Goal: Complete application form

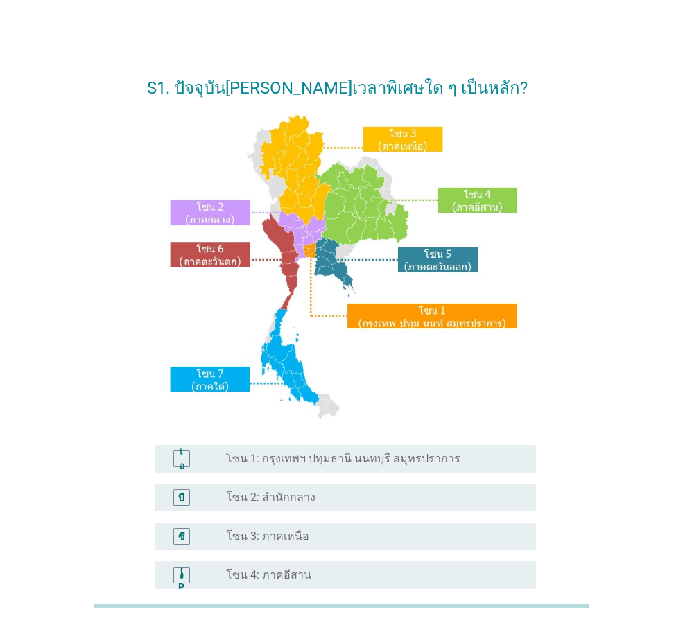
click at [474, 462] on div "ปุ่มวิทยุ[PERSON_NAME]เลือก โซน 1: กรุงเทพฯ ปทุมธานี นนทบุรี สมุทรปราการ" at bounding box center [370, 459] width 288 height 14
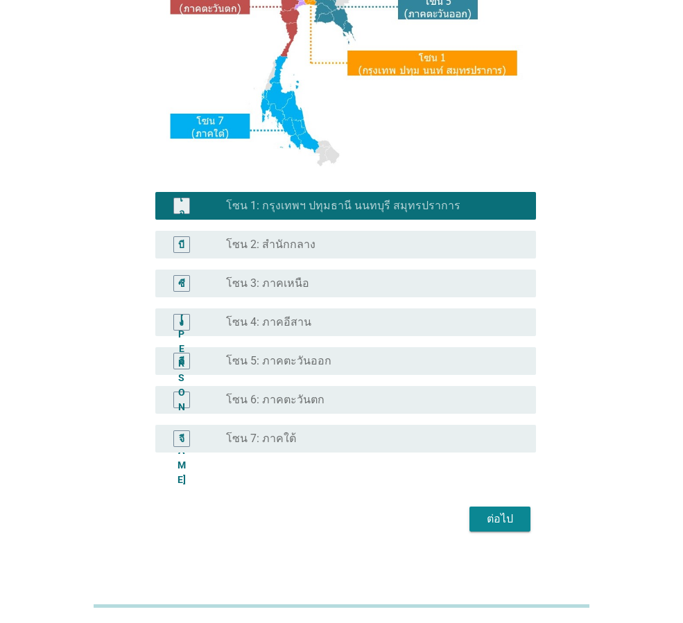
scroll to position [261, 0]
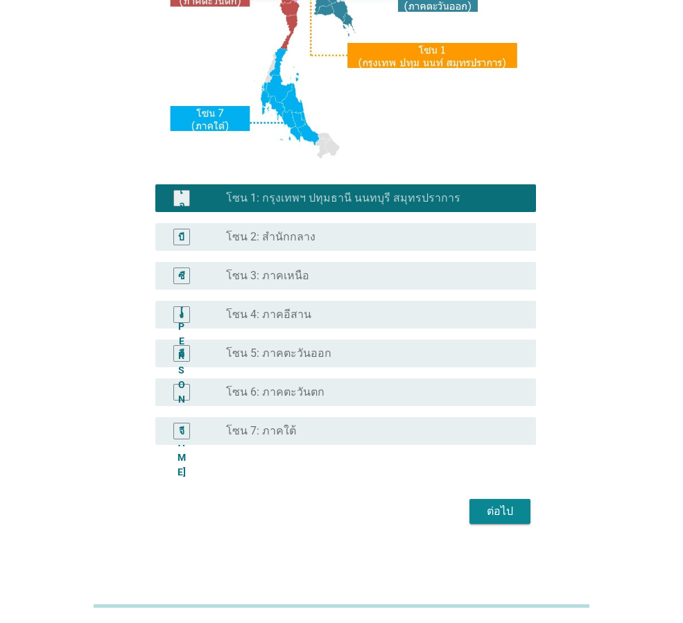
click at [487, 518] on font "ต่อไป" at bounding box center [500, 511] width 26 height 17
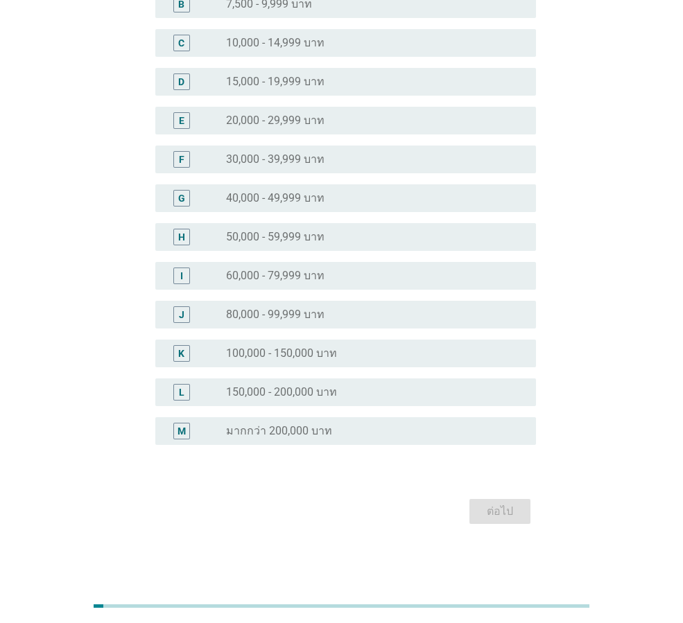
scroll to position [0, 0]
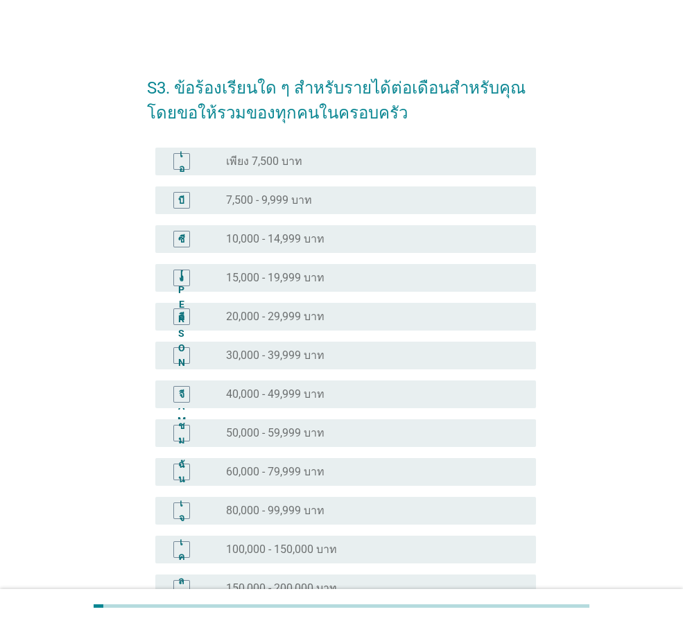
click at [359, 476] on div "ปุ่มวิทยุ[PERSON_NAME]เลือก 60,000 - 79,999 บาท" at bounding box center [370, 472] width 288 height 14
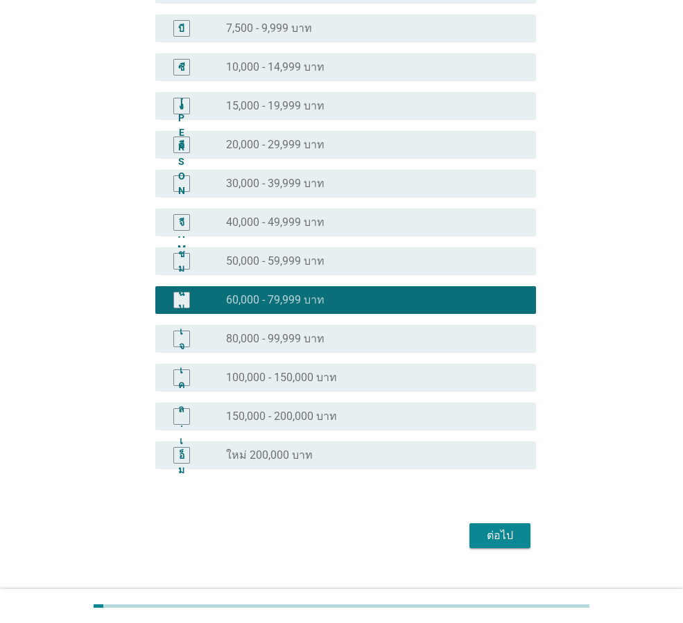
scroll to position [196, 0]
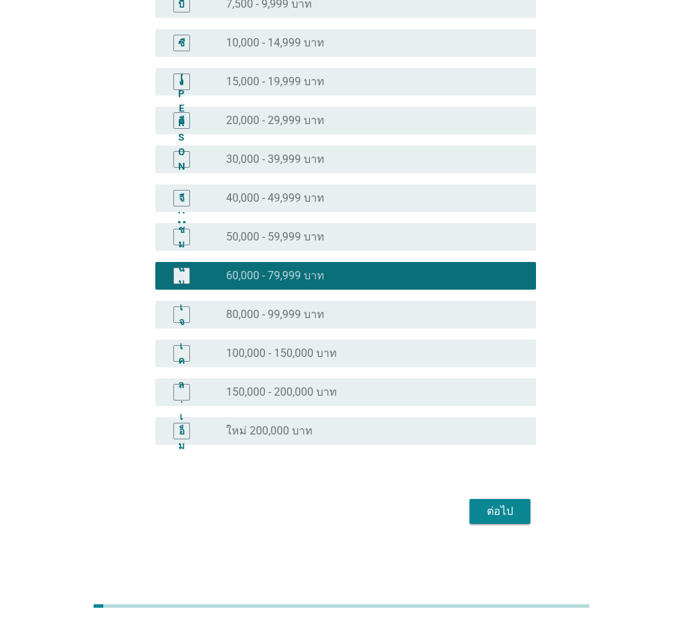
click at [488, 515] on font "ต่อไป" at bounding box center [500, 511] width 26 height 13
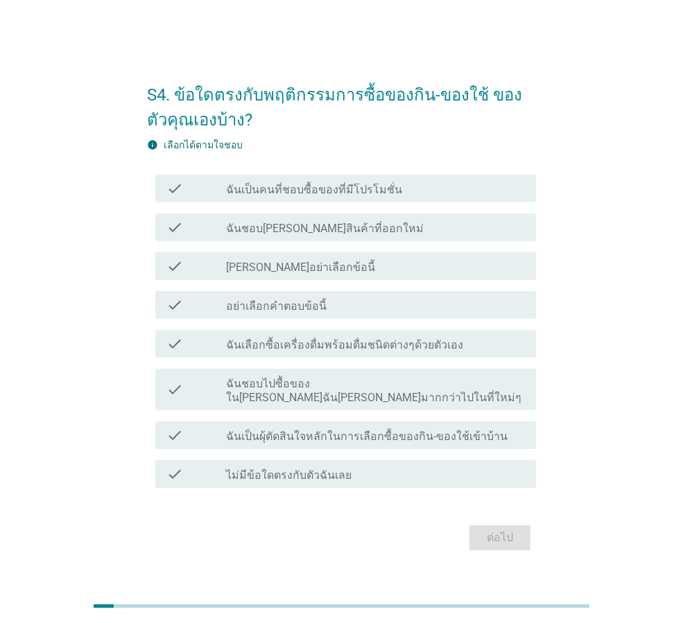
click at [286, 197] on label "ฉันเป็นคนที่ชอบซื้อของที่มีโปรโมชั่น" at bounding box center [314, 190] width 176 height 14
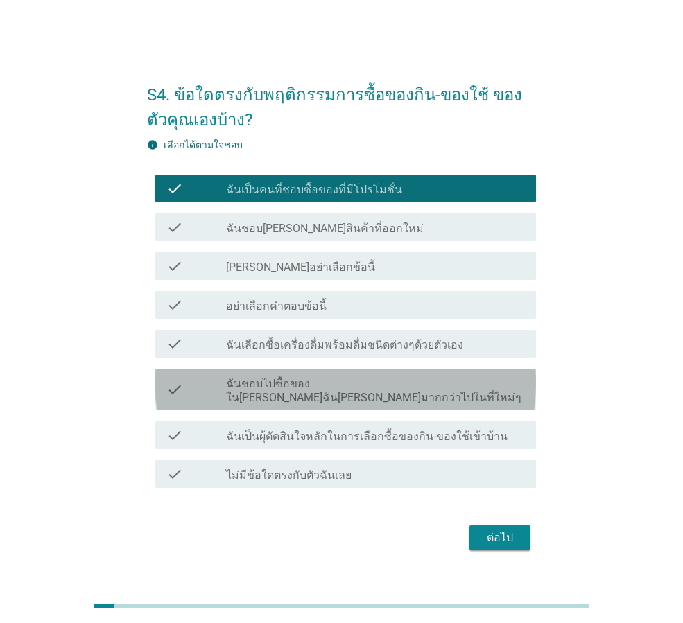
click at [386, 394] on label "ฉันชอบไปซื้อของใน[PERSON_NAME]ฉัน[PERSON_NAME]มากกว่าไปในที่ใหม่ๆ" at bounding box center [375, 391] width 299 height 28
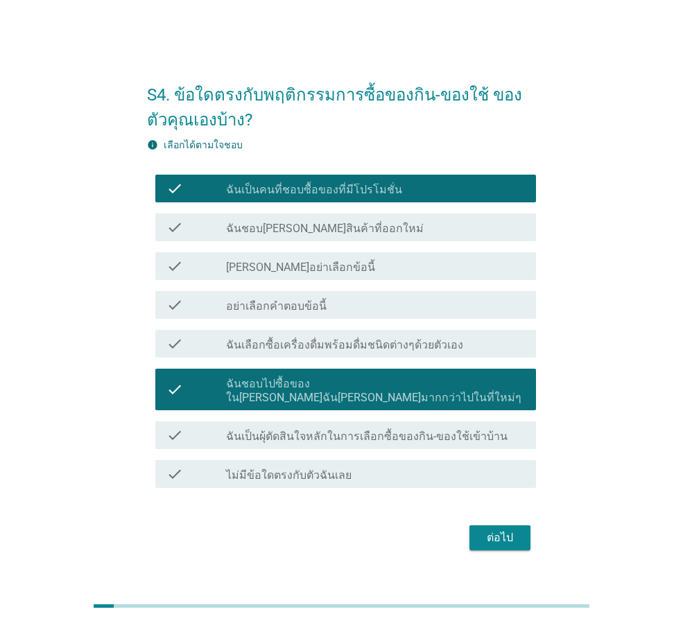
click at [420, 430] on label "ฉันเป็นผุ้ตัดสินใจหลักในการเลือกซื้อของกิน-ของใช้เข้าบ้าน" at bounding box center [367, 437] width 282 height 14
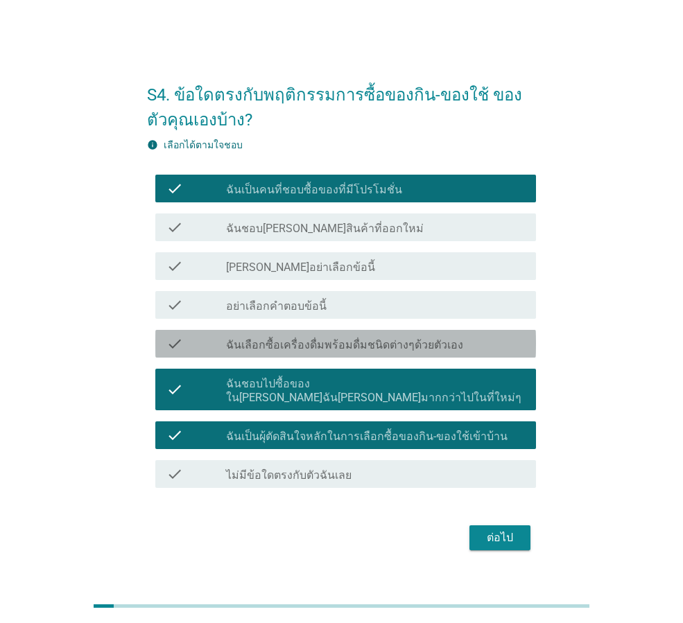
click at [403, 352] on label "ฉันเลือกซื้อเครื่องดื่มพร้อมดื่มชนิดต่างๆด้วยตัวเอง" at bounding box center [344, 345] width 237 height 14
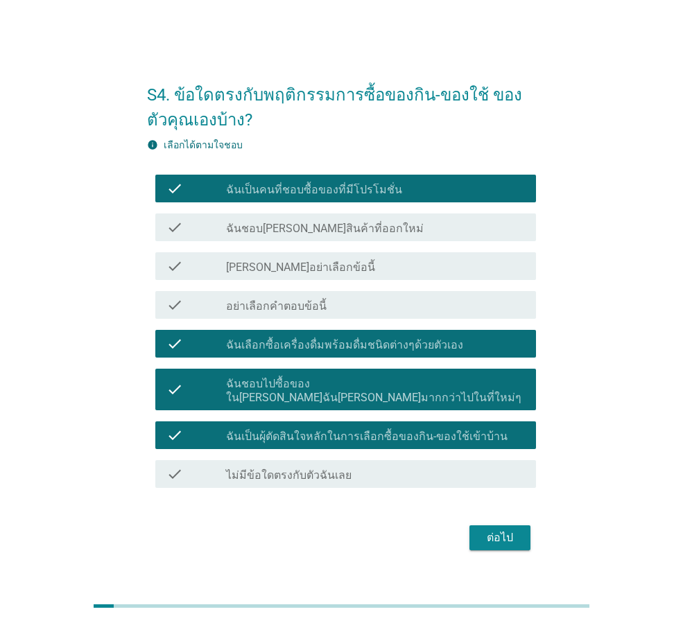
click at [502, 530] on div "ต่อไป" at bounding box center [500, 538] width 39 height 17
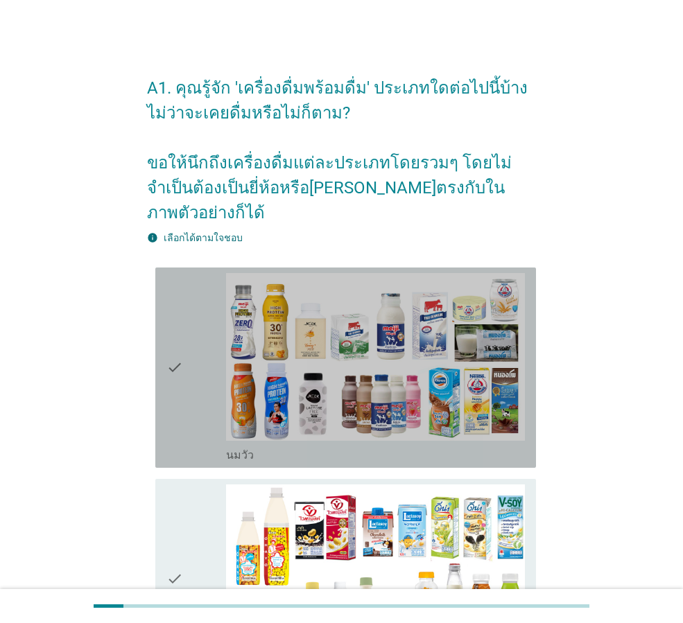
click at [172, 344] on icon "check" at bounding box center [174, 367] width 17 height 189
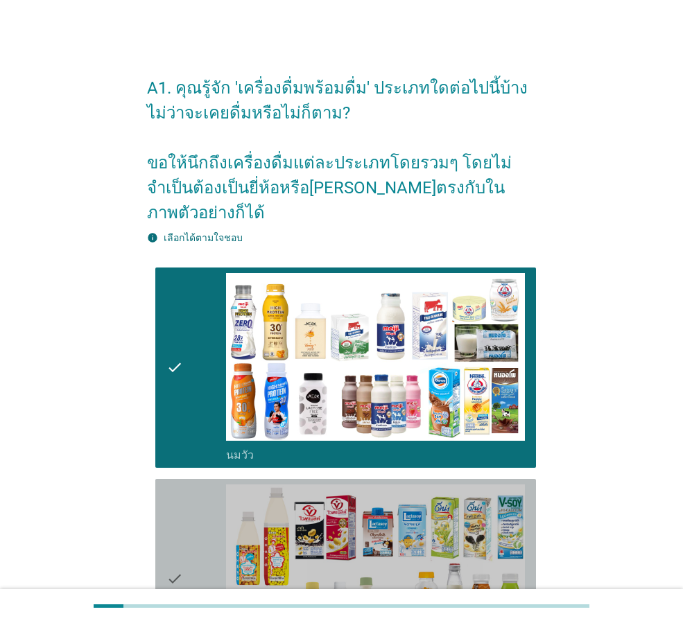
click at [180, 505] on icon "check" at bounding box center [174, 579] width 17 height 189
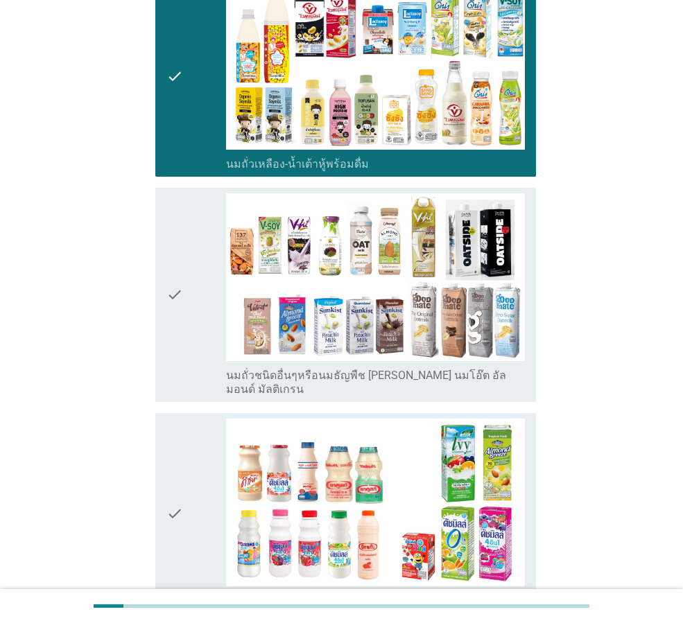
scroll to position [508, 0]
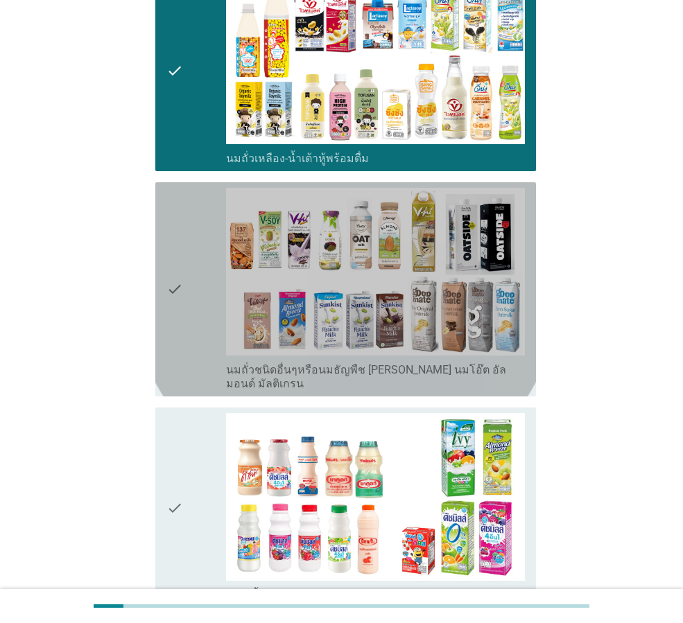
click at [177, 274] on icon "check" at bounding box center [174, 289] width 17 height 203
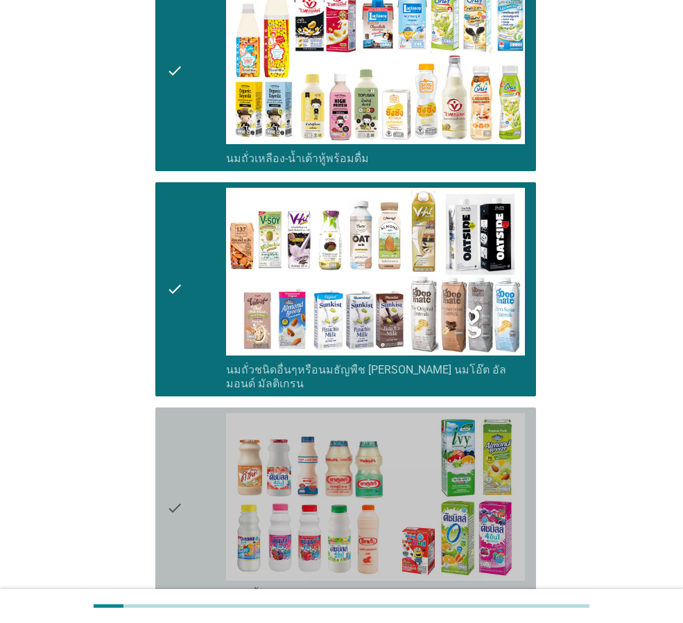
click at [185, 433] on div "check" at bounding box center [196, 507] width 60 height 189
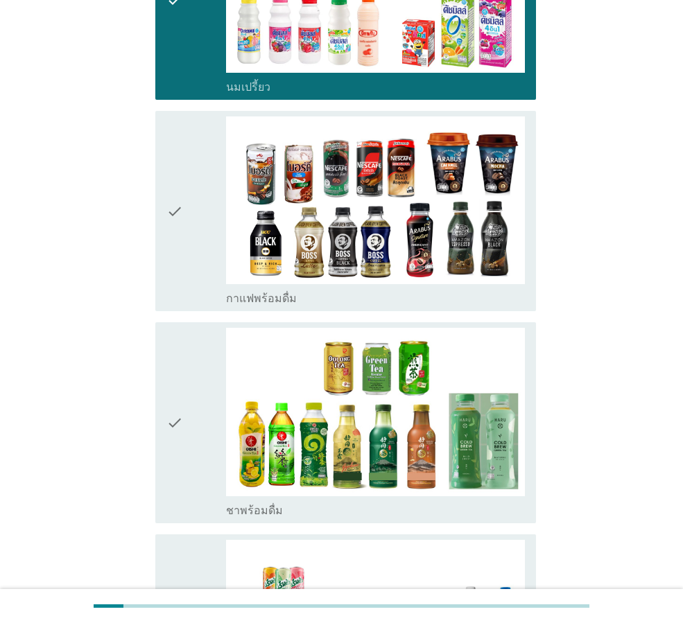
scroll to position [1017, 0]
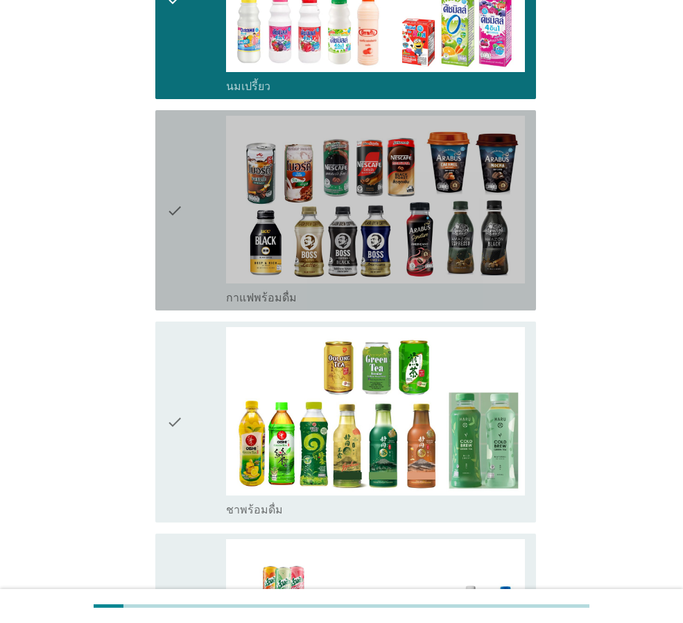
click at [173, 222] on icon "check" at bounding box center [174, 210] width 17 height 189
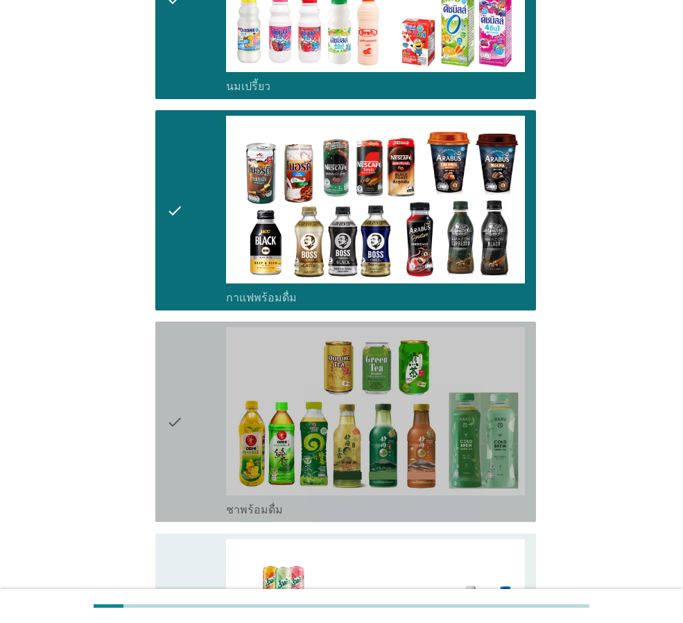
click at [193, 347] on div "check" at bounding box center [196, 421] width 60 height 189
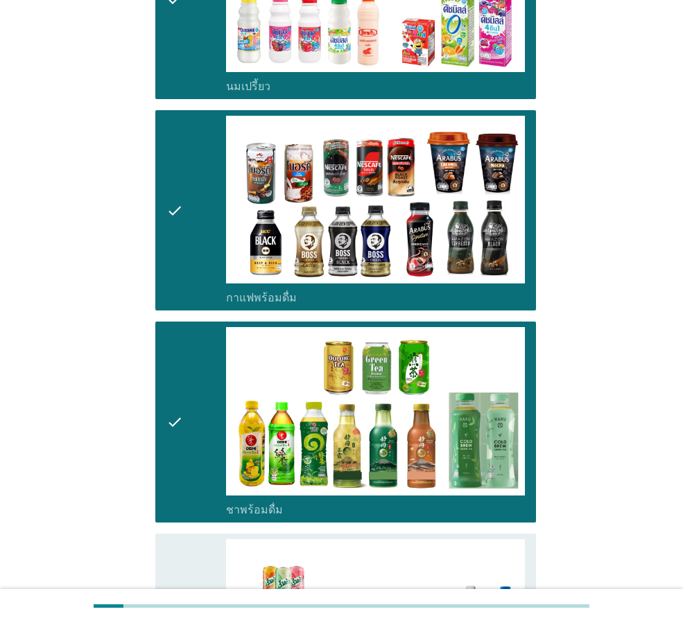
scroll to position [1271, 0]
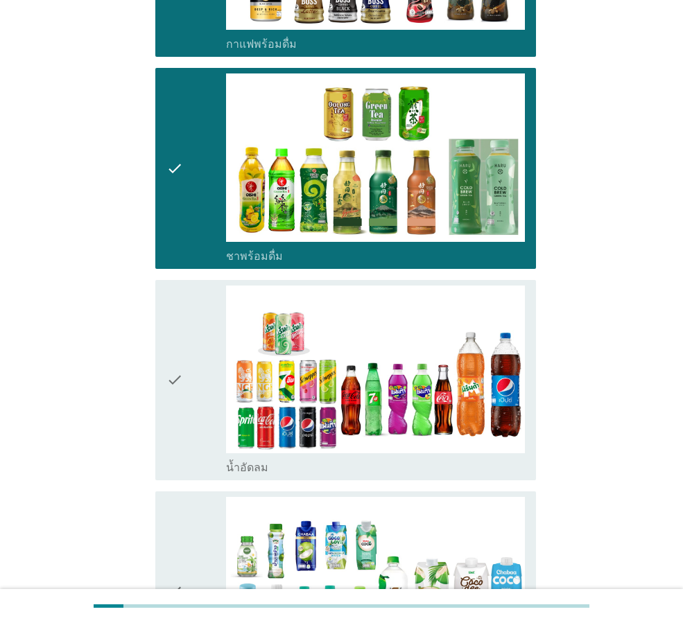
click at [189, 328] on div "check" at bounding box center [196, 380] width 60 height 189
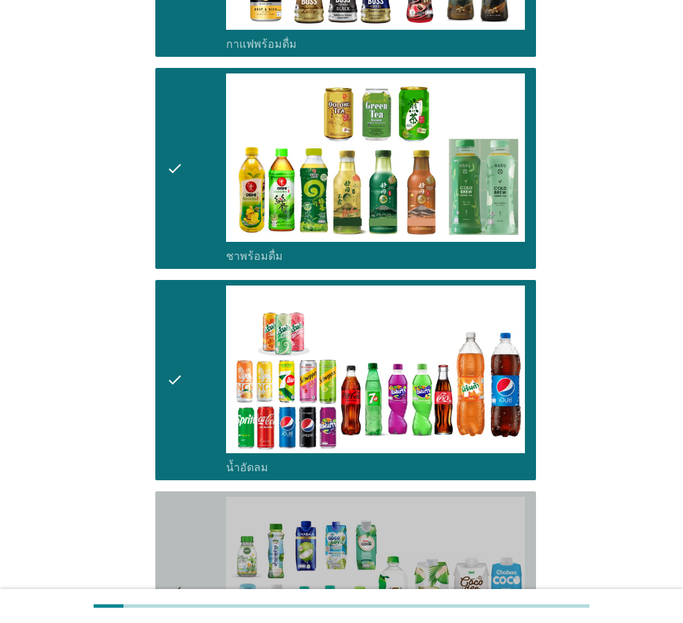
click at [162, 501] on div "check check_box_outline_blank น้ำมะพร้าวพร้อมดื่ม" at bounding box center [345, 592] width 381 height 200
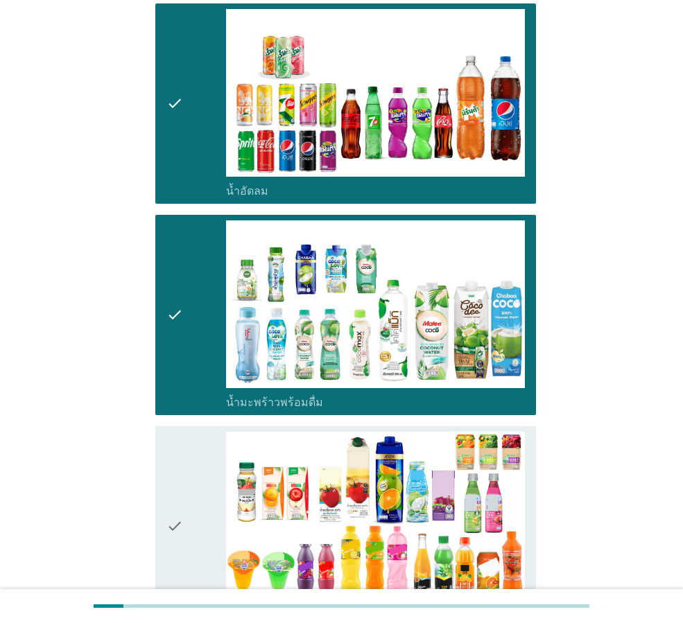
scroll to position [1780, 0]
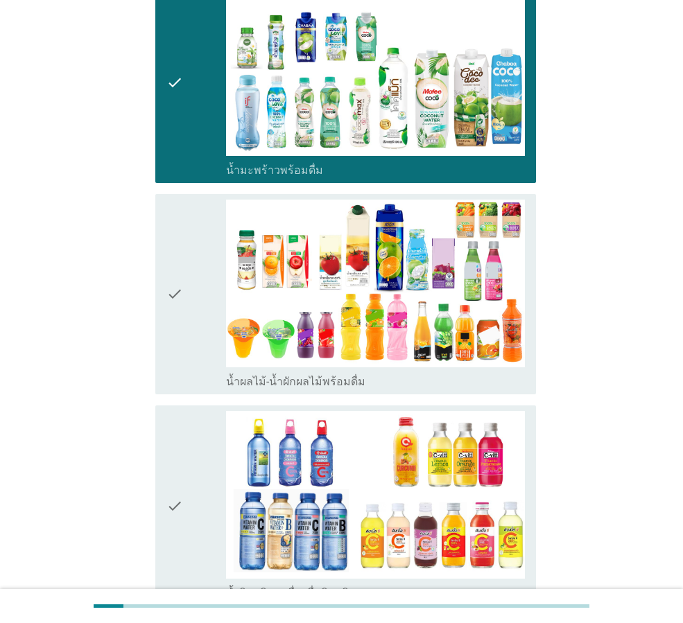
click at [193, 277] on div "check" at bounding box center [196, 294] width 60 height 189
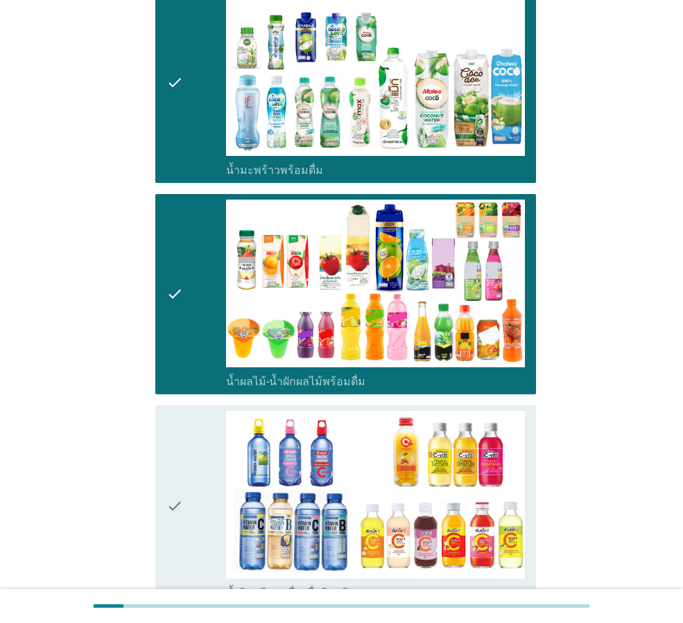
click at [189, 442] on div "check" at bounding box center [196, 505] width 60 height 189
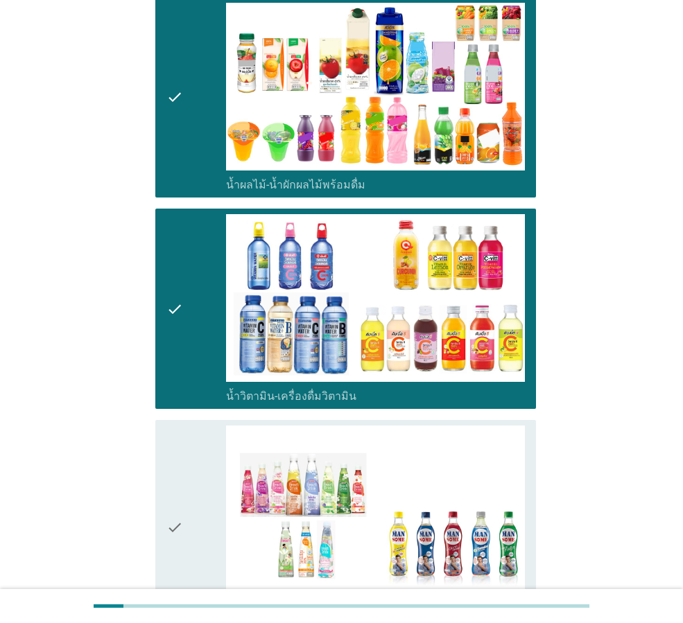
scroll to position [2288, 0]
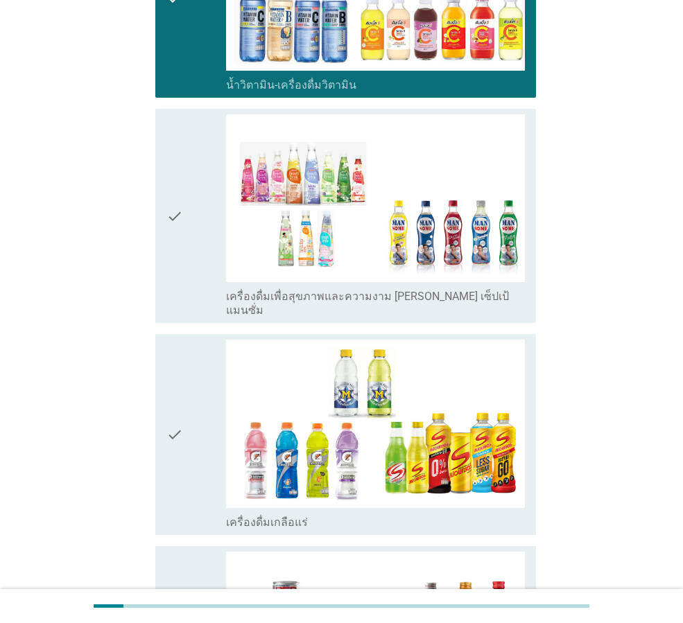
click at [180, 217] on icon "check" at bounding box center [174, 215] width 17 height 203
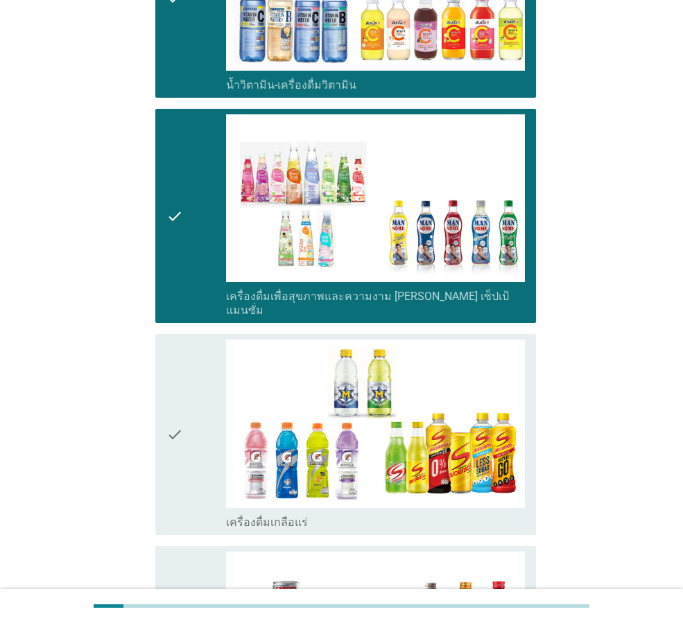
click at [188, 355] on div "check" at bounding box center [196, 434] width 60 height 189
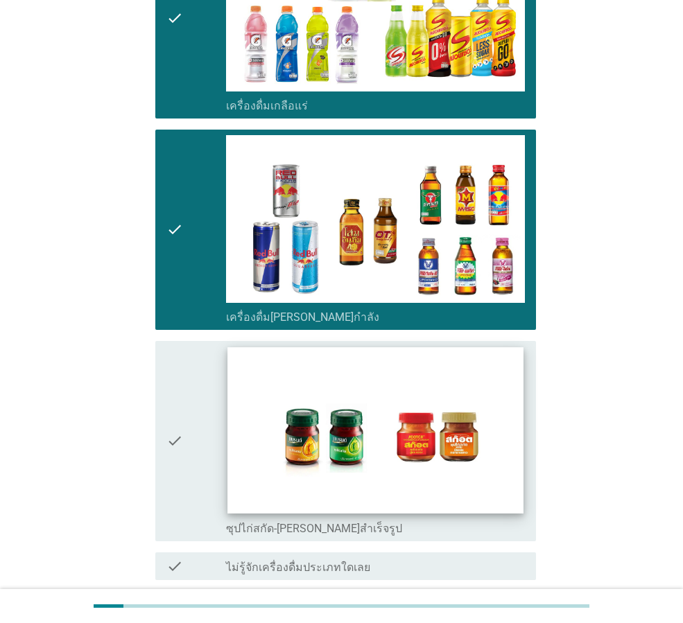
scroll to position [2771, 0]
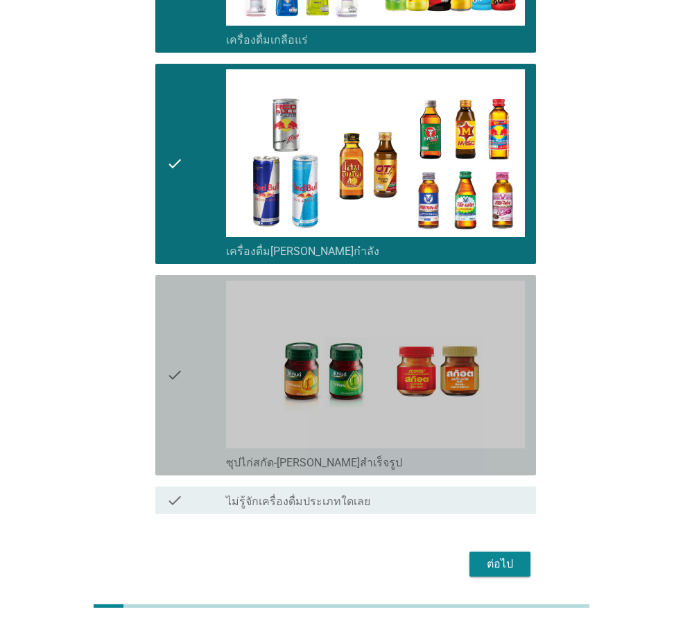
click at [189, 329] on div "check" at bounding box center [196, 375] width 60 height 189
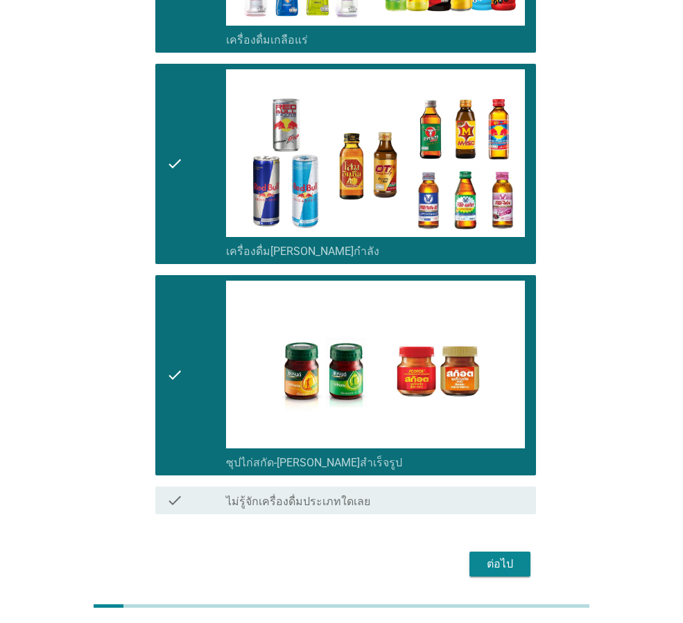
click at [512, 556] on div "ต่อไป" at bounding box center [500, 564] width 39 height 17
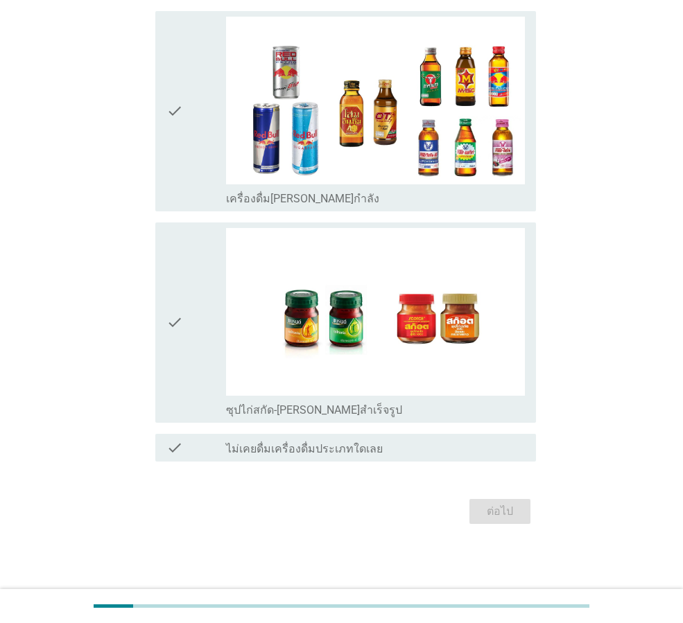
scroll to position [0, 0]
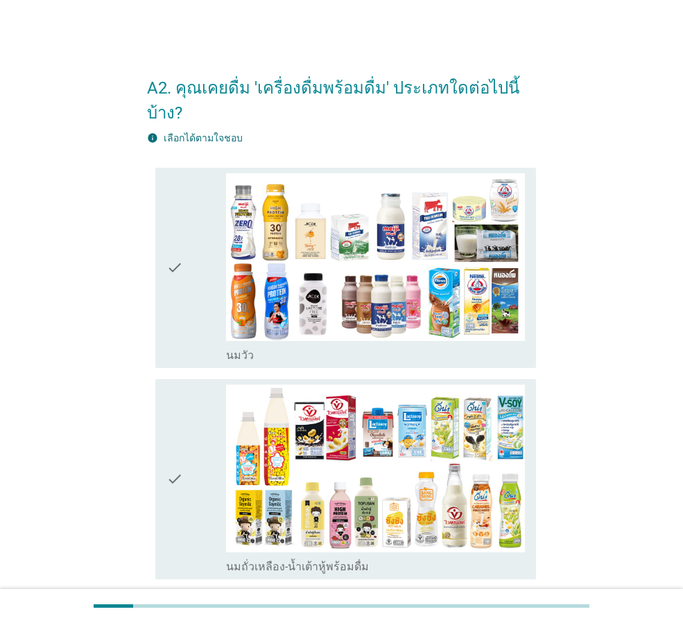
click at [173, 262] on icon "check" at bounding box center [174, 267] width 17 height 189
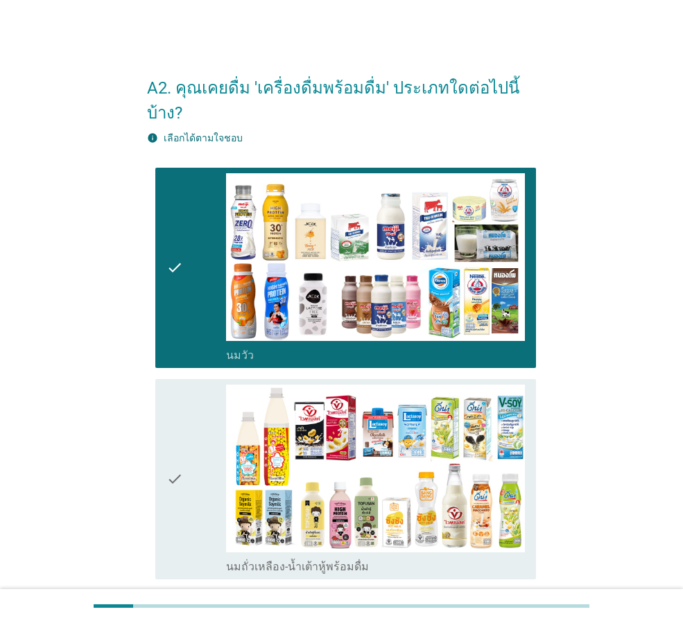
click at [177, 411] on icon "check" at bounding box center [174, 479] width 17 height 189
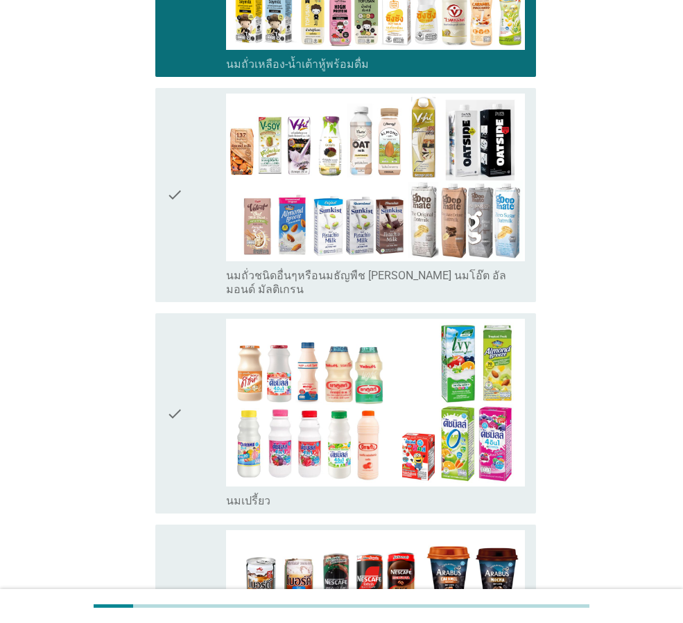
scroll to position [508, 0]
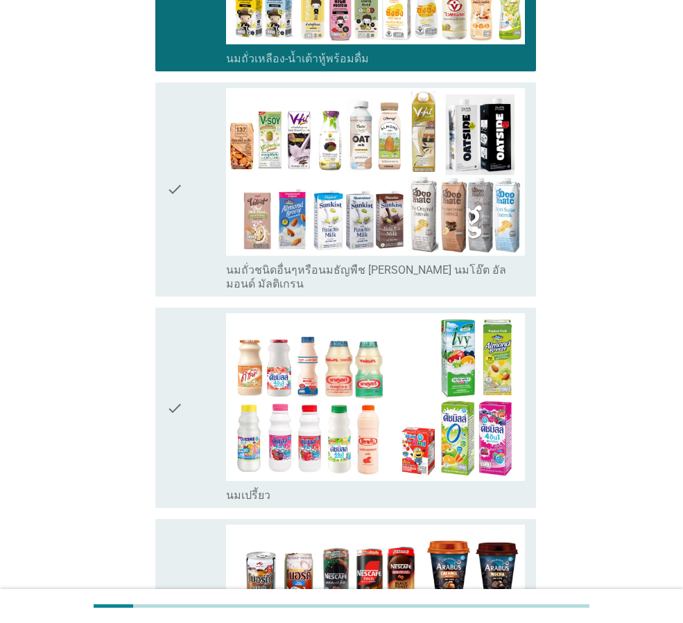
click at [185, 394] on div "check" at bounding box center [196, 407] width 60 height 189
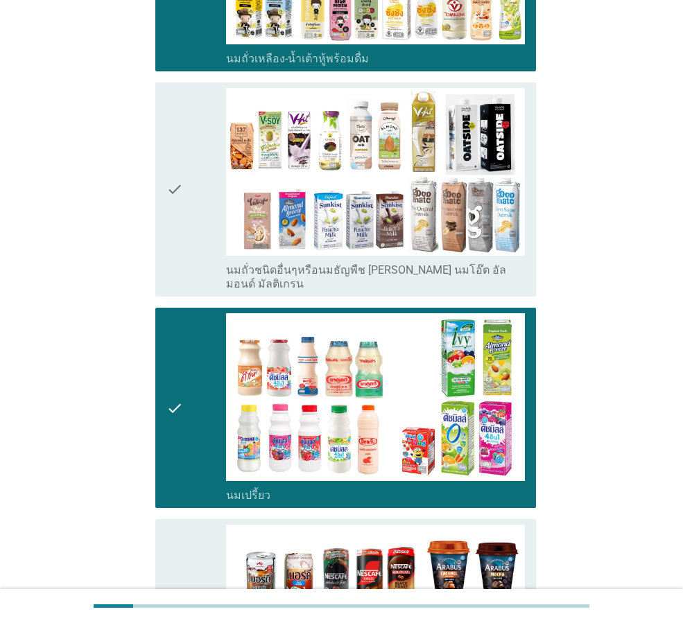
scroll to position [763, 0]
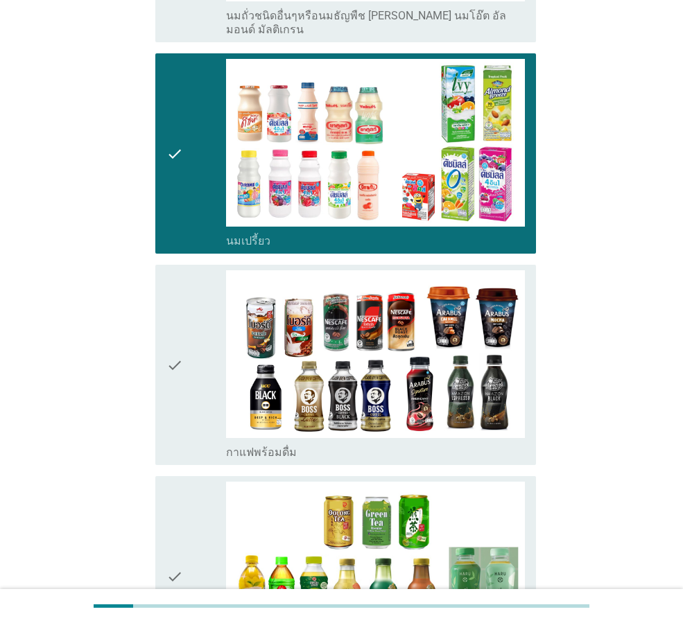
click at [181, 367] on icon "check" at bounding box center [174, 364] width 17 height 189
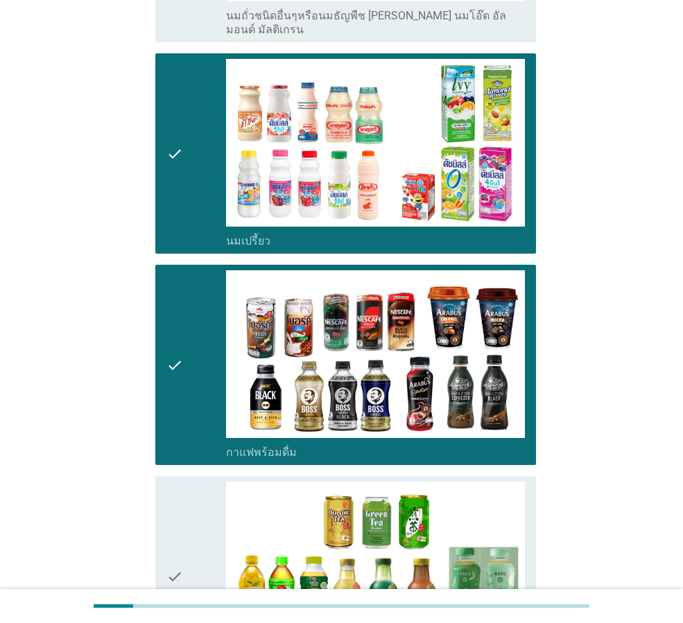
scroll to position [1017, 0]
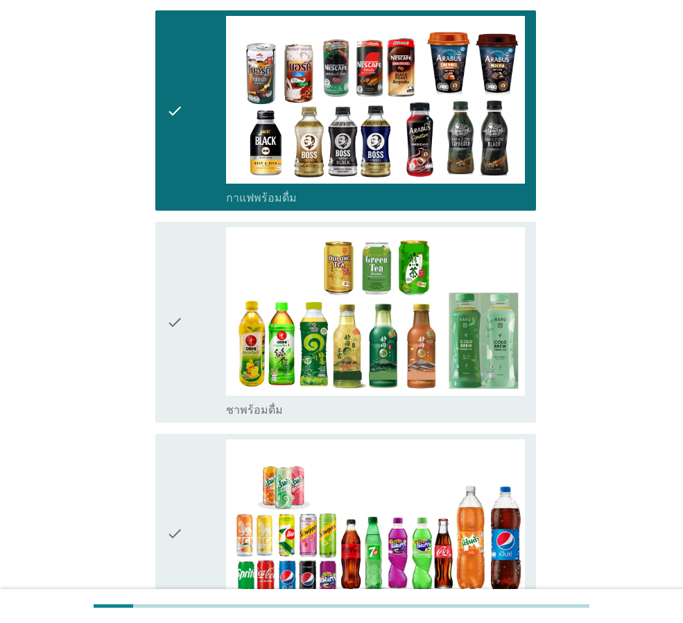
click at [183, 334] on icon "check" at bounding box center [174, 321] width 17 height 189
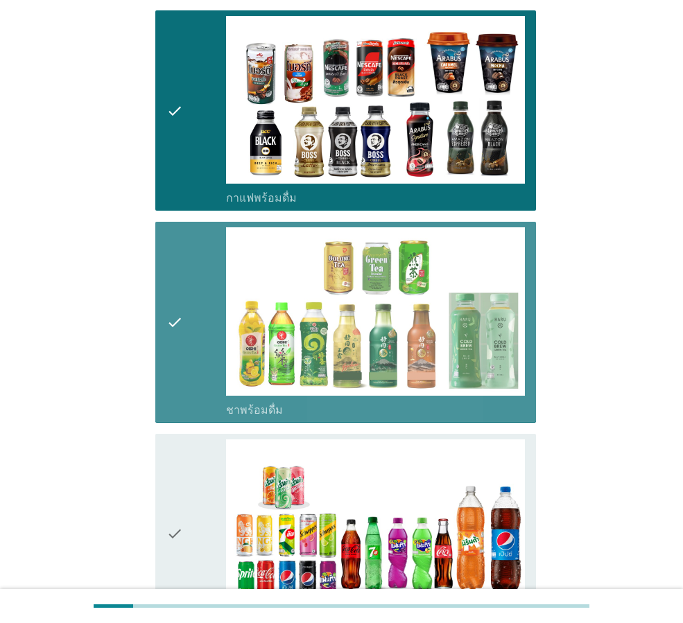
click at [183, 334] on icon "check" at bounding box center [174, 321] width 17 height 189
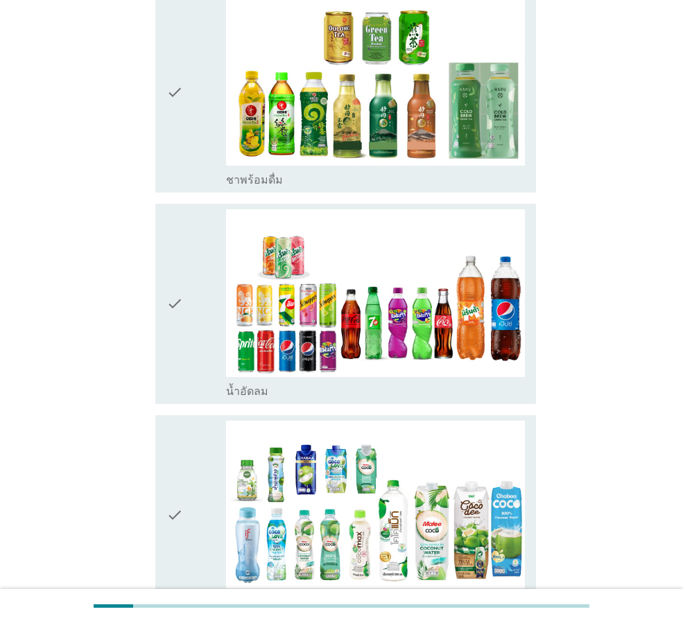
scroll to position [1271, 0]
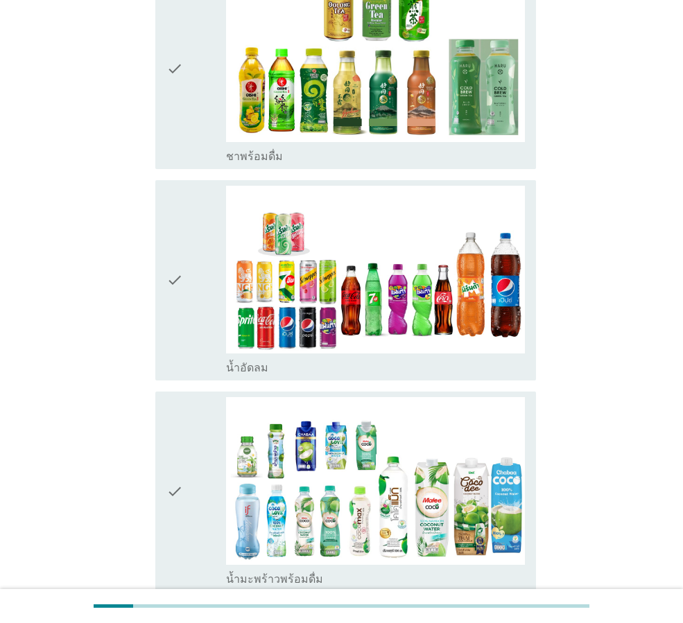
click at [195, 298] on div "check" at bounding box center [196, 280] width 60 height 189
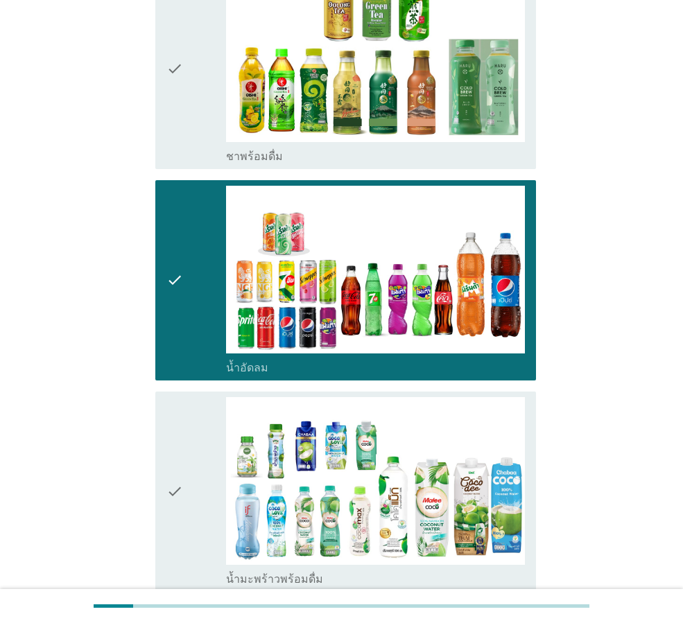
click at [182, 490] on icon "check" at bounding box center [174, 491] width 17 height 189
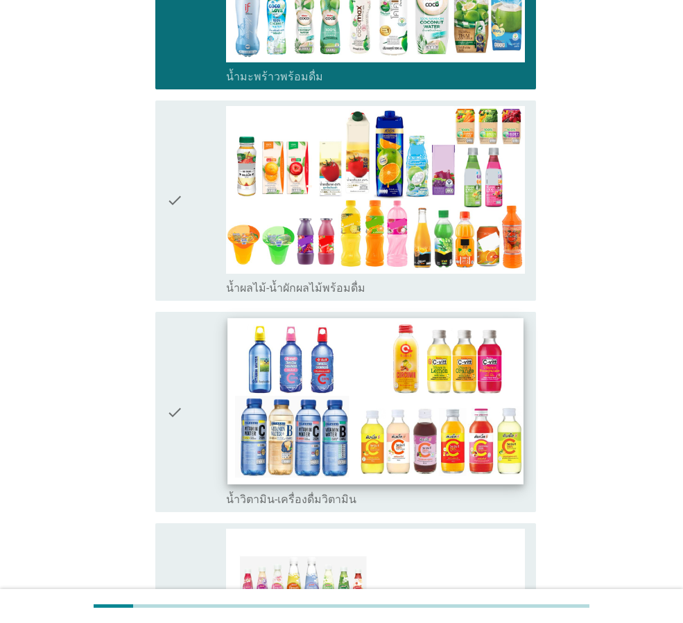
scroll to position [1780, 0]
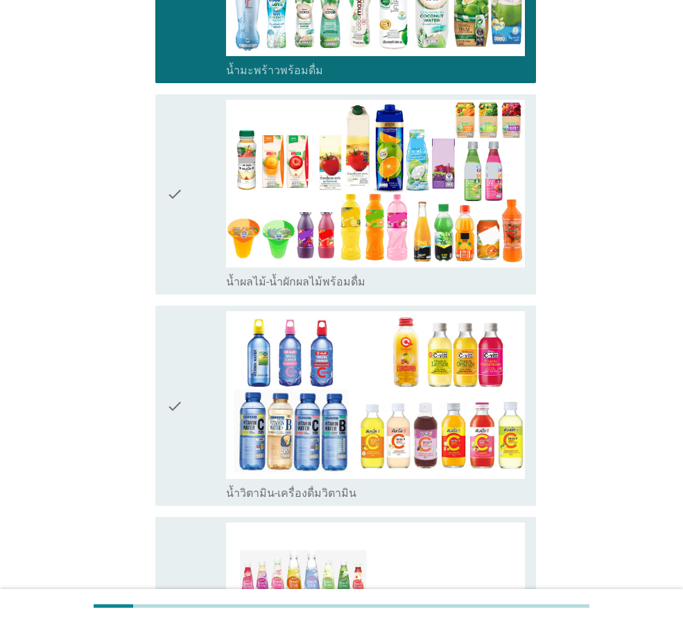
click at [191, 216] on div "check" at bounding box center [196, 194] width 60 height 189
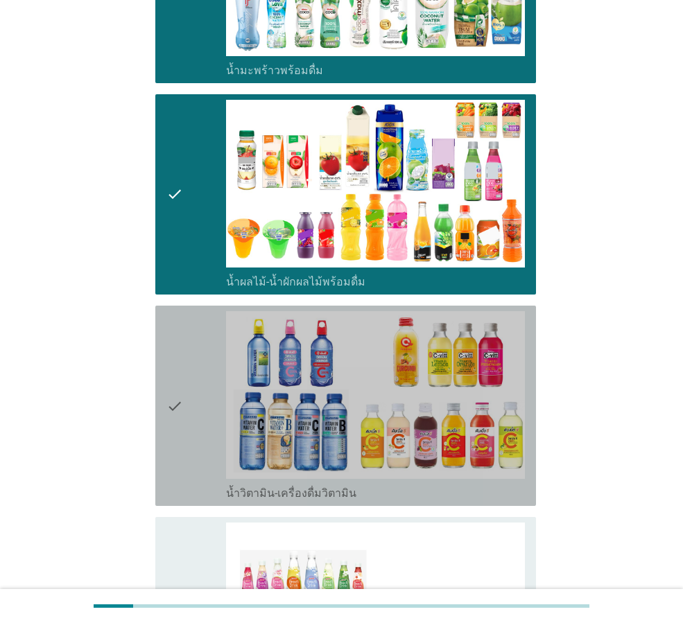
click at [179, 319] on icon "check" at bounding box center [174, 405] width 17 height 189
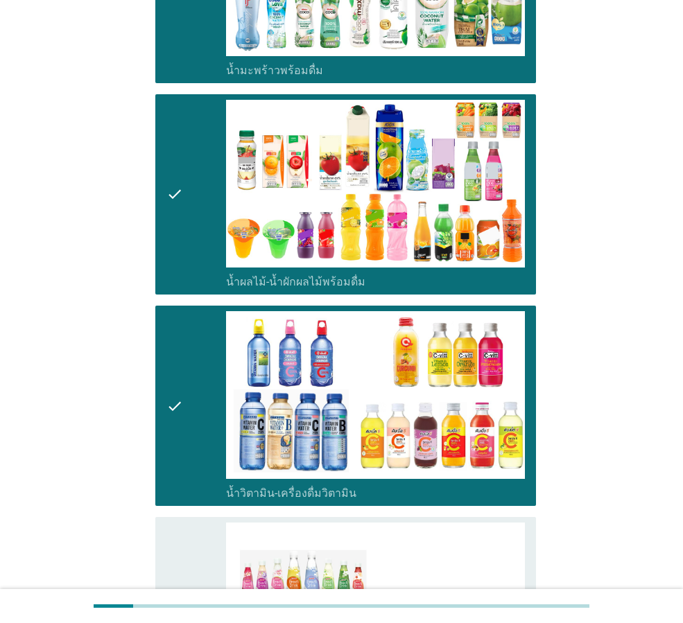
scroll to position [2034, 0]
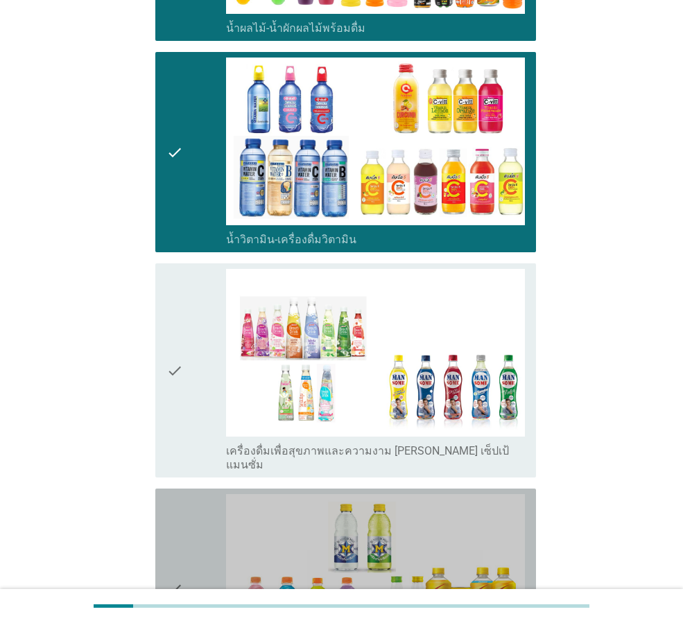
click at [178, 497] on icon "check" at bounding box center [174, 588] width 17 height 189
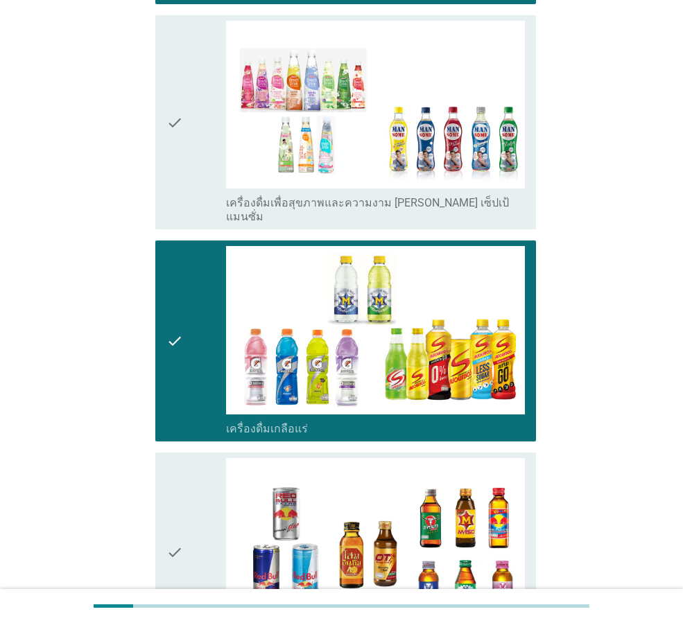
scroll to position [2288, 0]
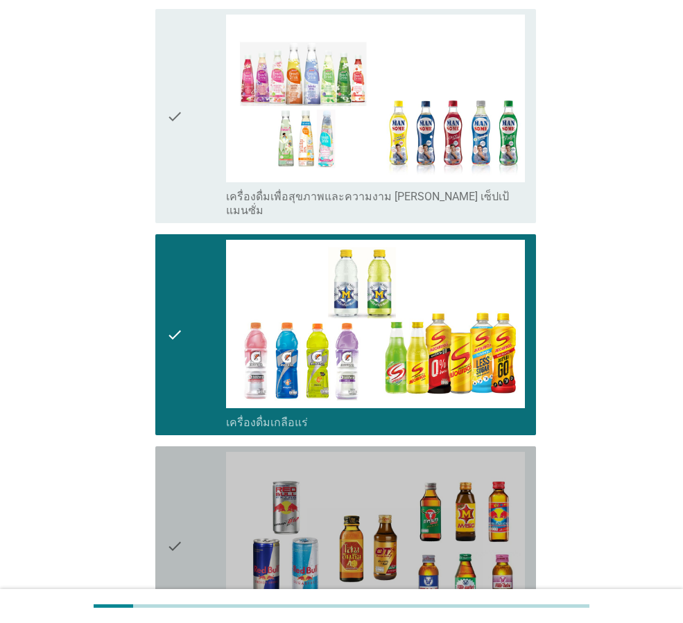
click at [164, 454] on div "check check_box_outline_blank เครื่องดื่ม[PERSON_NAME]กำลัง" at bounding box center [345, 547] width 381 height 200
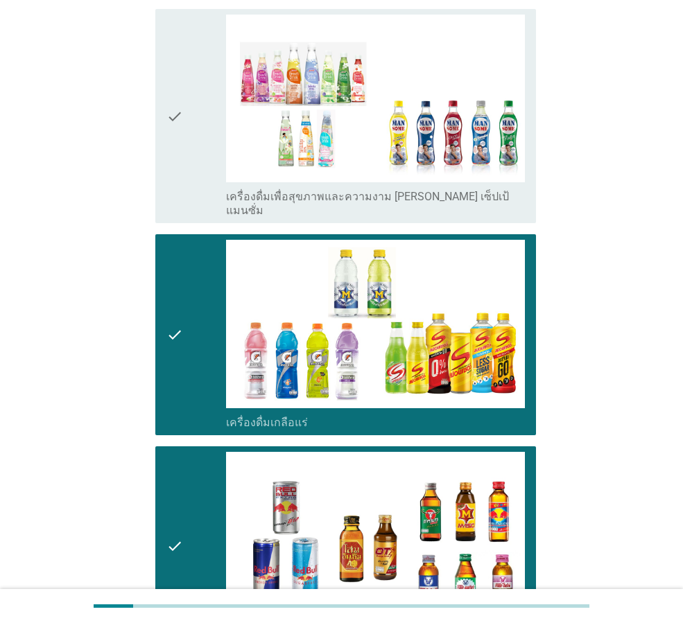
scroll to position [2671, 0]
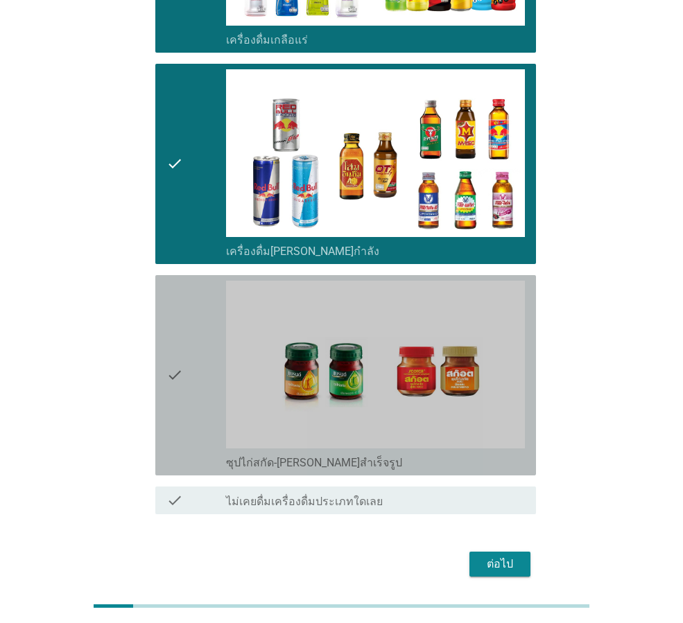
click at [166, 365] on icon "check" at bounding box center [174, 375] width 17 height 189
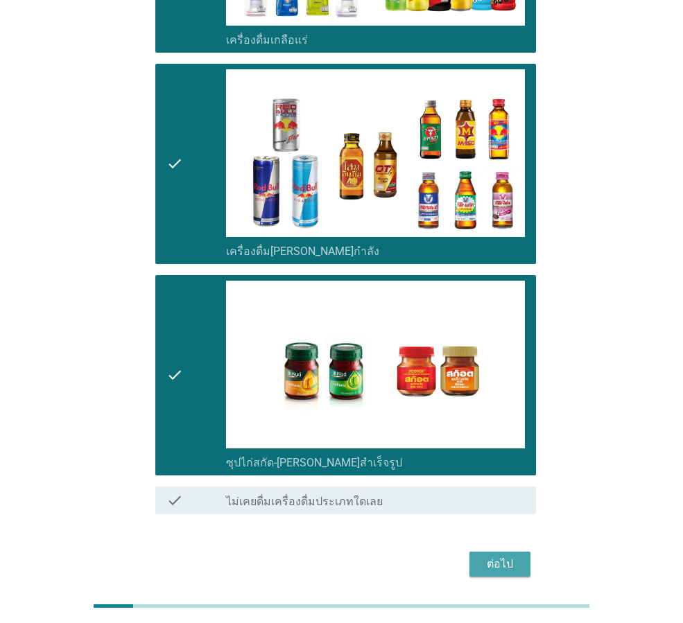
click at [508, 556] on div "ต่อไป" at bounding box center [500, 564] width 39 height 17
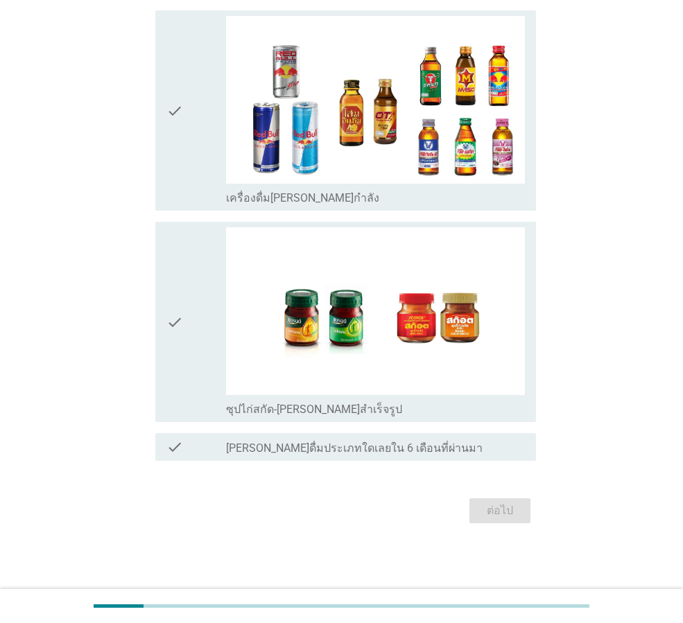
scroll to position [0, 0]
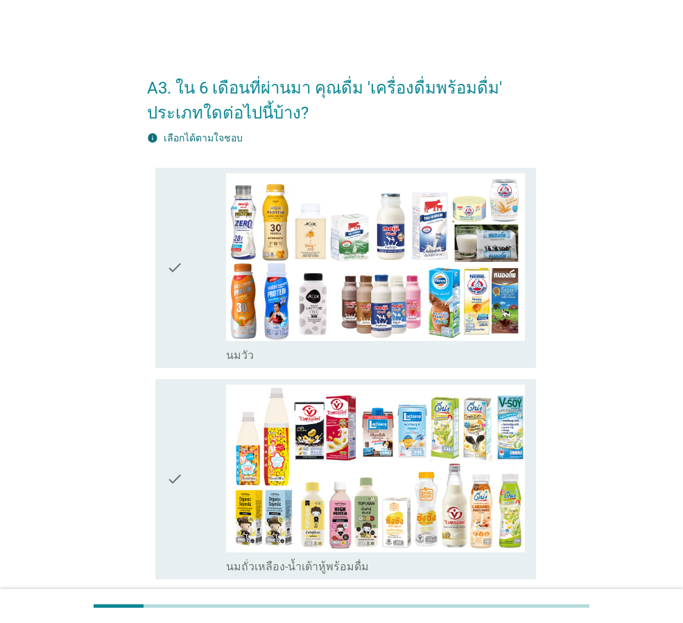
click at [170, 318] on icon "check" at bounding box center [174, 267] width 17 height 189
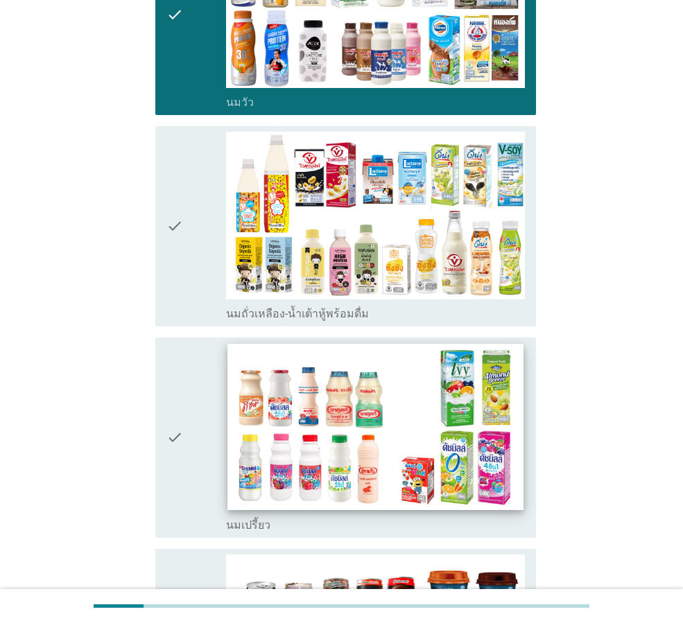
scroll to position [255, 0]
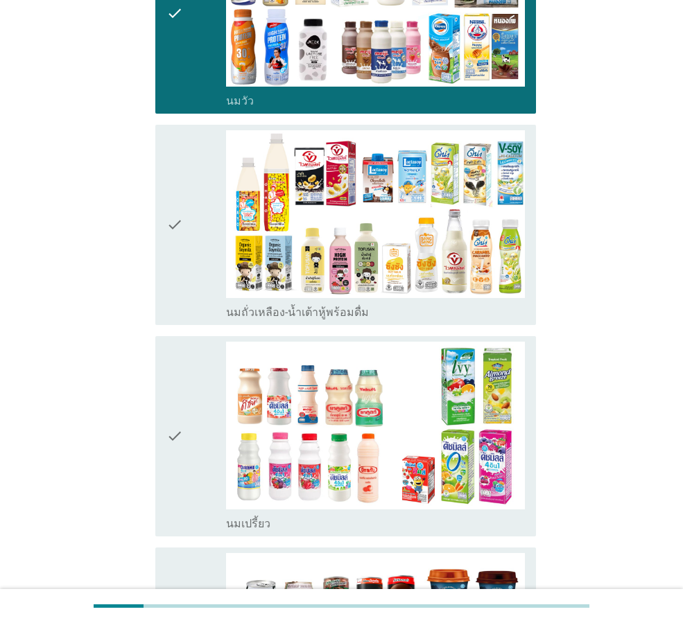
click at [164, 399] on div "check check_box นมเปรี้ยว" at bounding box center [345, 436] width 381 height 200
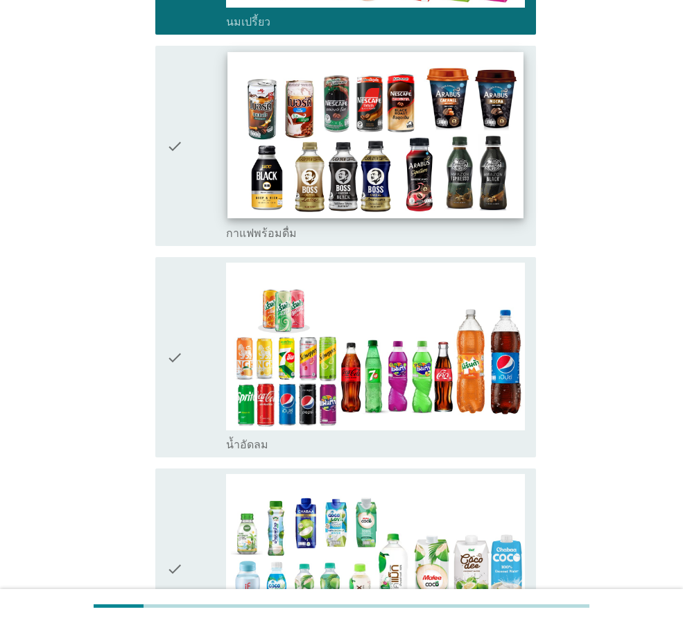
scroll to position [763, 0]
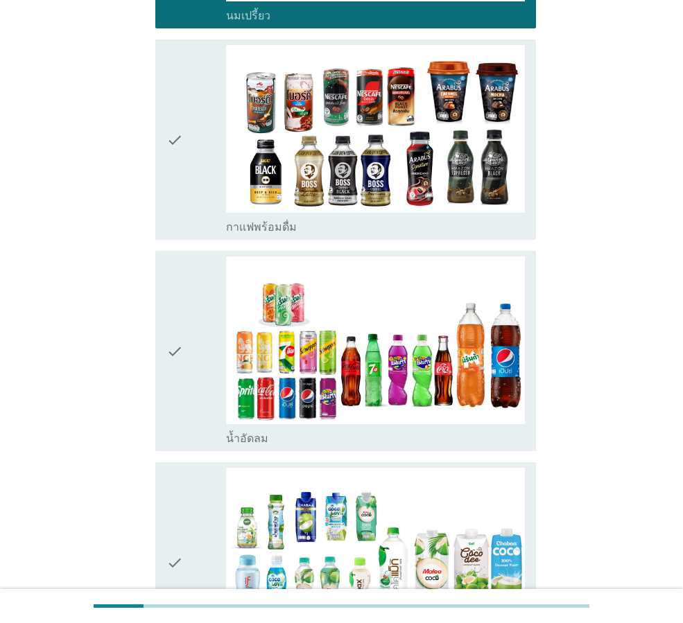
click at [184, 398] on div "check" at bounding box center [196, 351] width 60 height 189
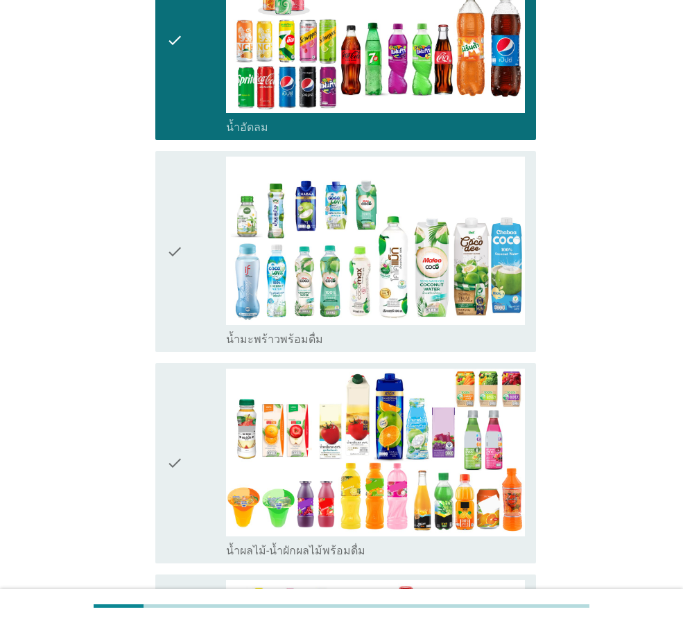
scroll to position [1271, 0]
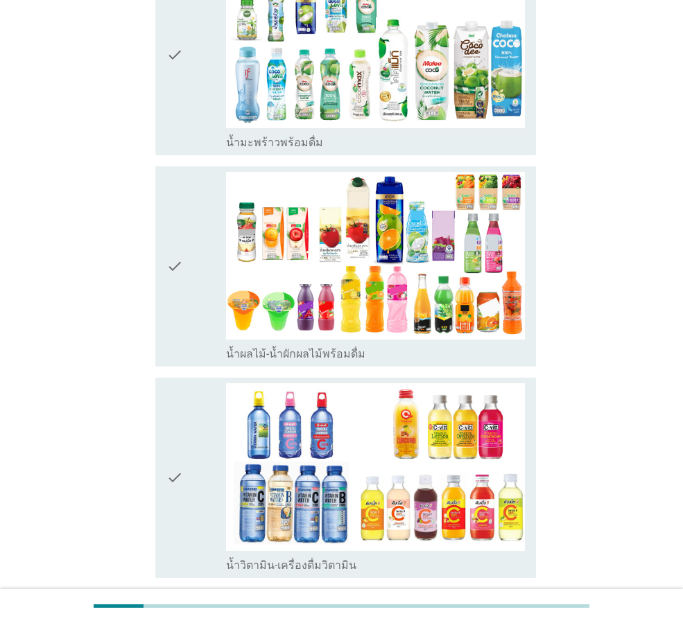
click at [179, 300] on icon "check" at bounding box center [174, 266] width 17 height 189
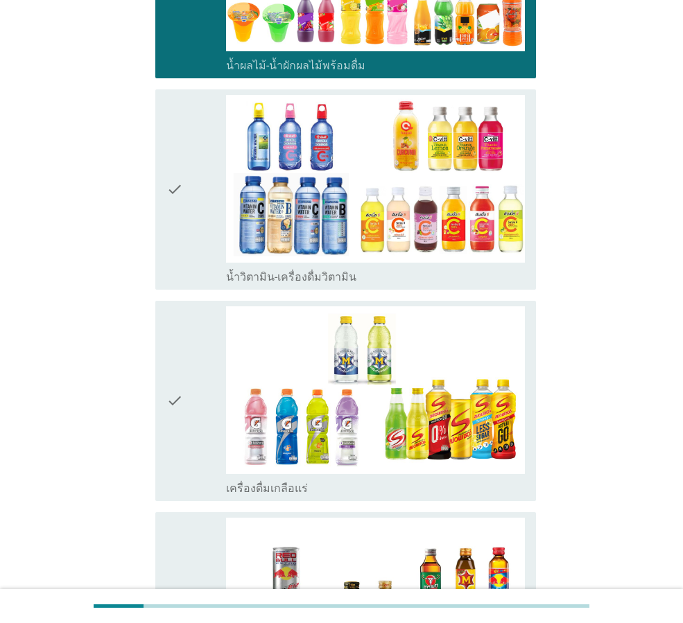
scroll to position [1780, 0]
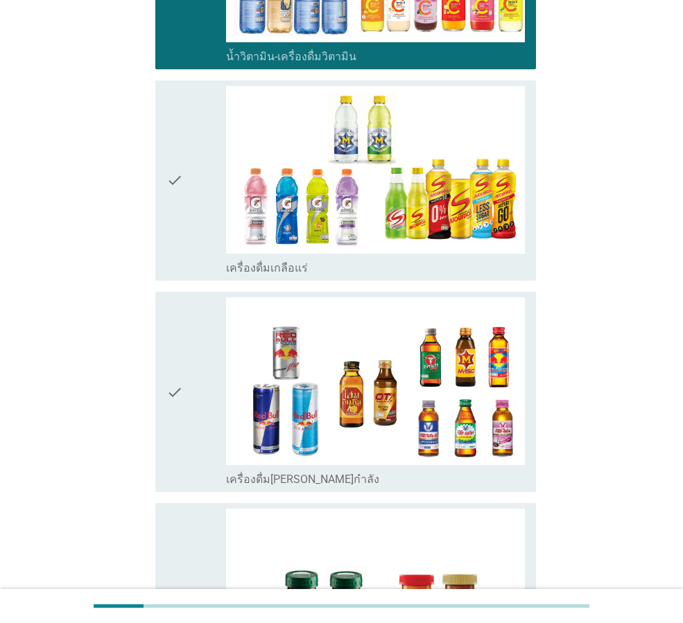
click at [187, 126] on div "check" at bounding box center [196, 180] width 60 height 189
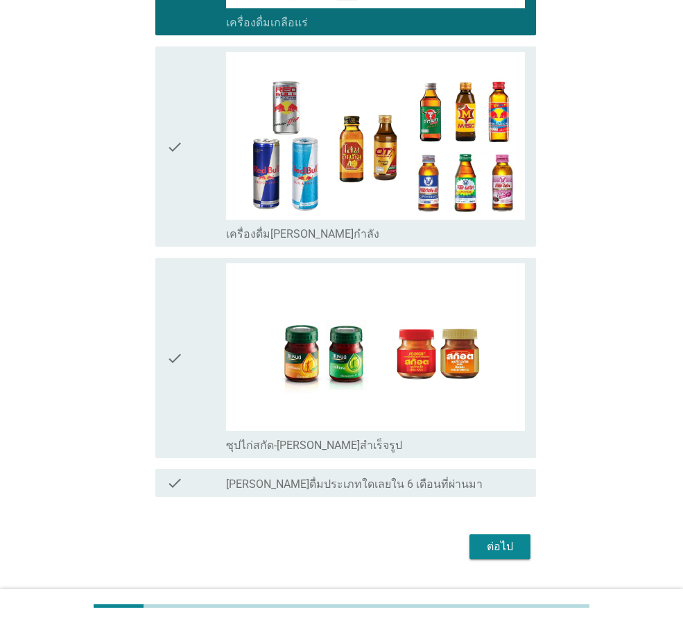
scroll to position [2062, 0]
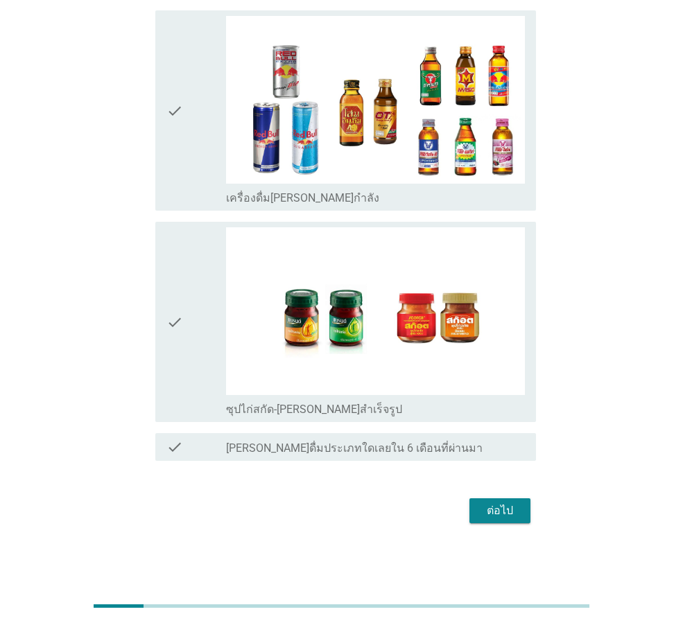
click at [506, 512] on div "ต่อไป" at bounding box center [500, 511] width 39 height 17
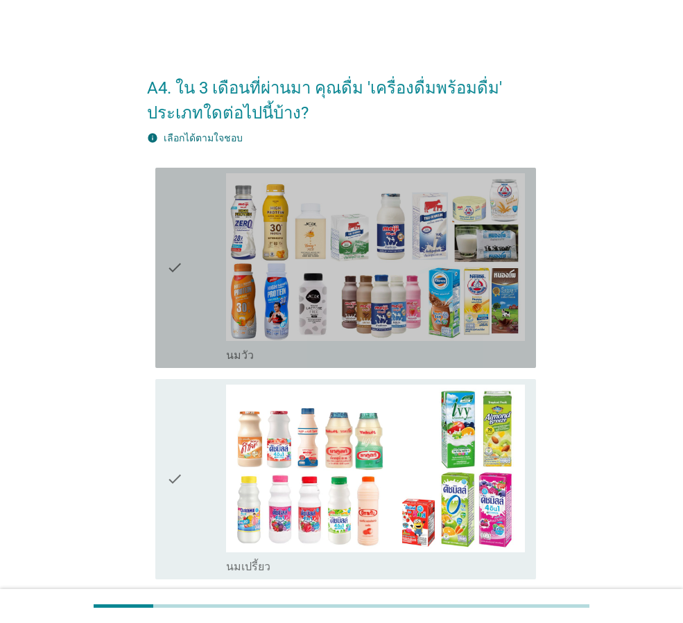
click at [165, 313] on div "check check_box_outline_blank [PERSON_NAME]" at bounding box center [345, 268] width 381 height 200
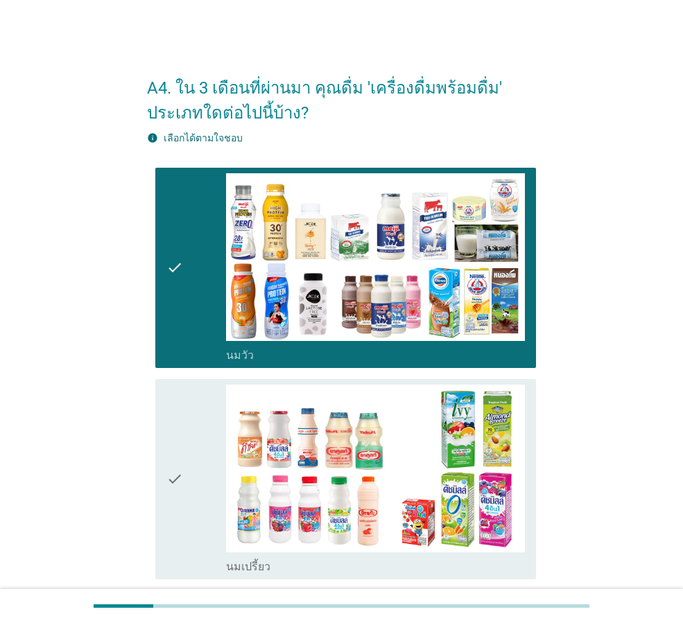
click at [190, 449] on div "check" at bounding box center [196, 479] width 60 height 189
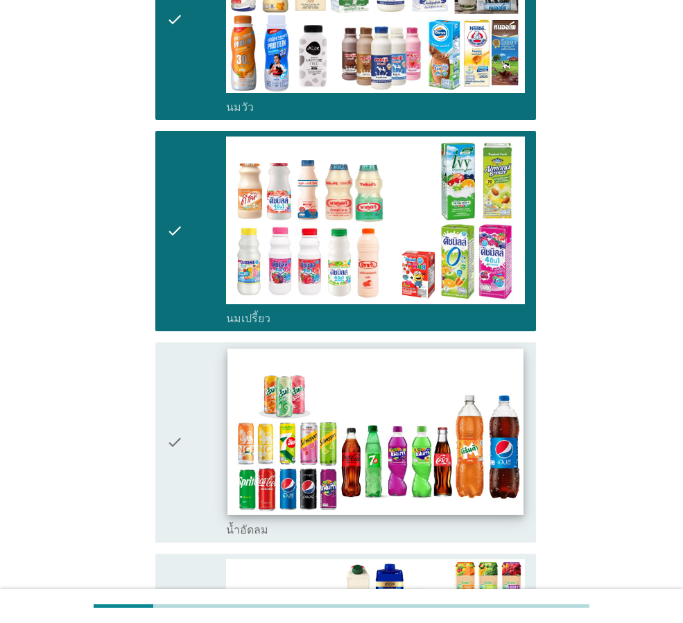
scroll to position [255, 0]
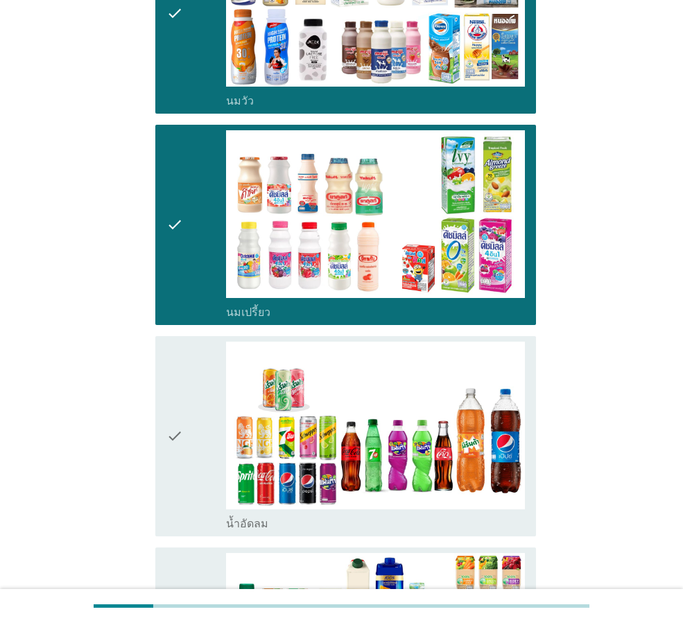
click at [185, 463] on div "check" at bounding box center [196, 436] width 60 height 189
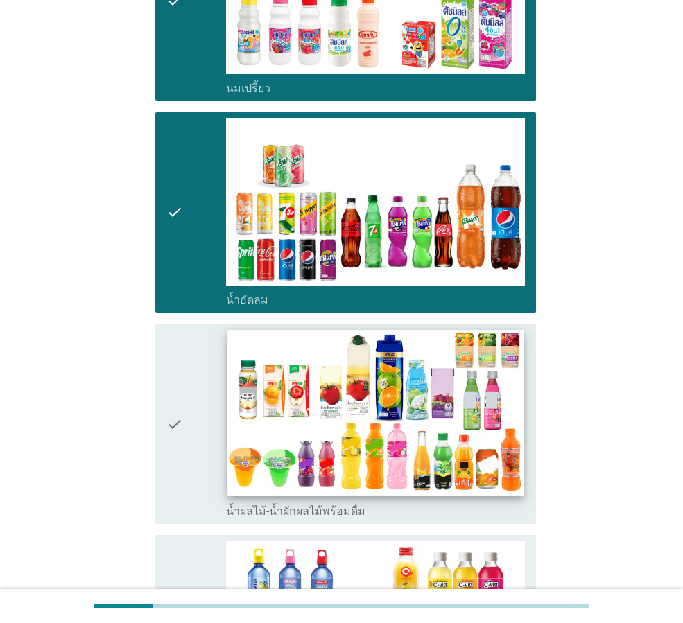
scroll to position [508, 0]
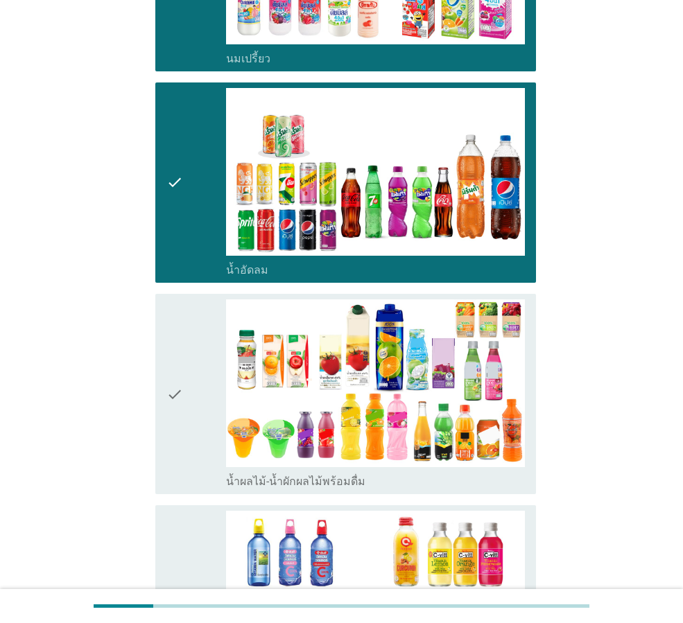
click at [178, 423] on icon "check" at bounding box center [174, 394] width 17 height 189
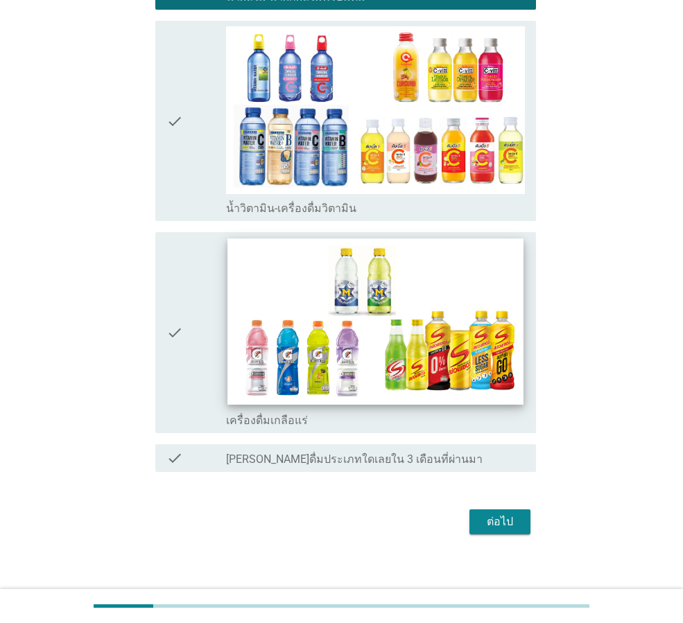
scroll to position [1003, 0]
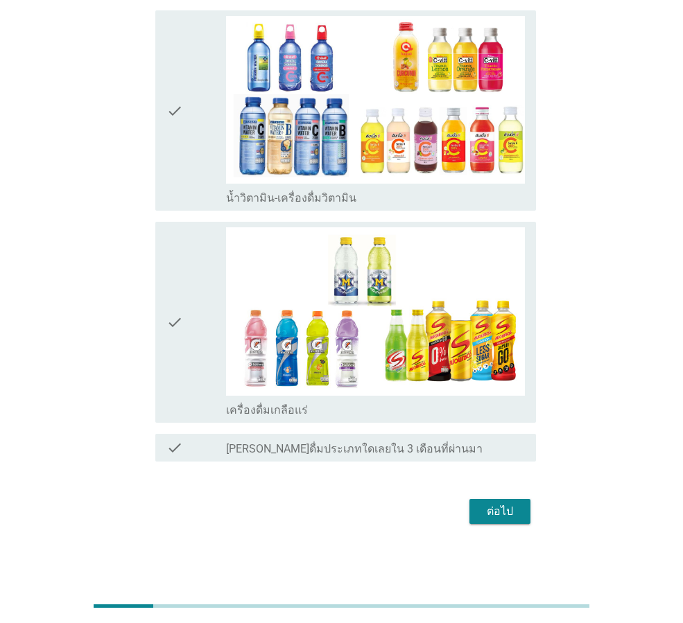
click at [183, 164] on icon "check" at bounding box center [174, 110] width 17 height 189
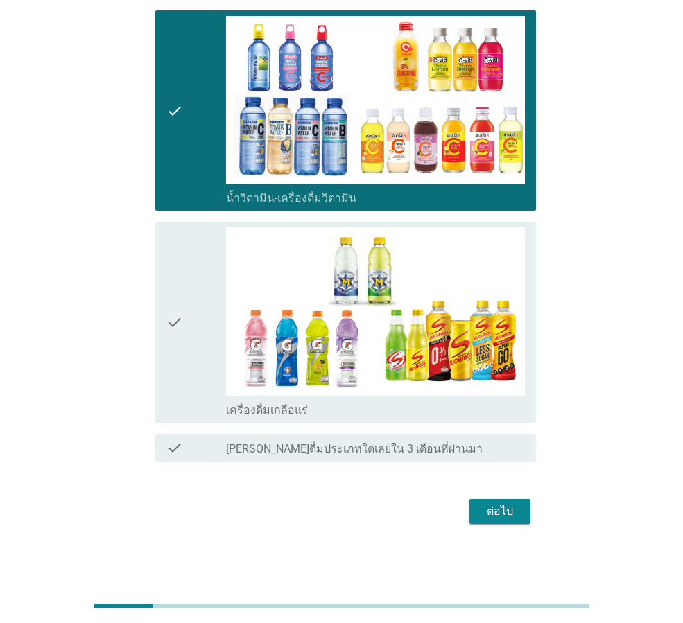
click at [183, 372] on icon "check" at bounding box center [174, 321] width 17 height 189
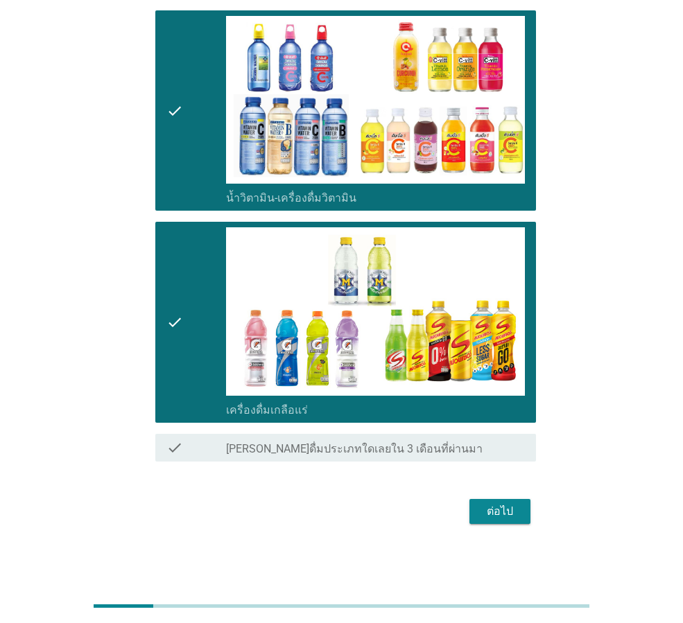
click at [496, 514] on div "ต่อไป" at bounding box center [500, 511] width 39 height 17
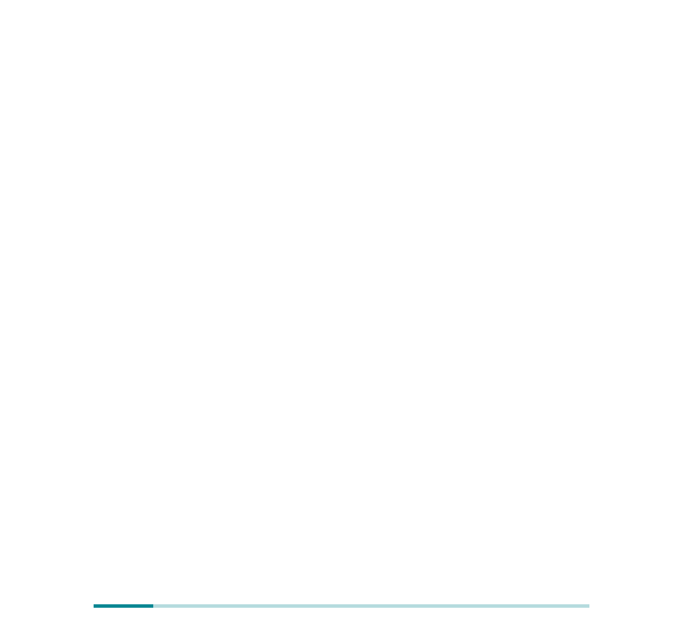
scroll to position [0, 0]
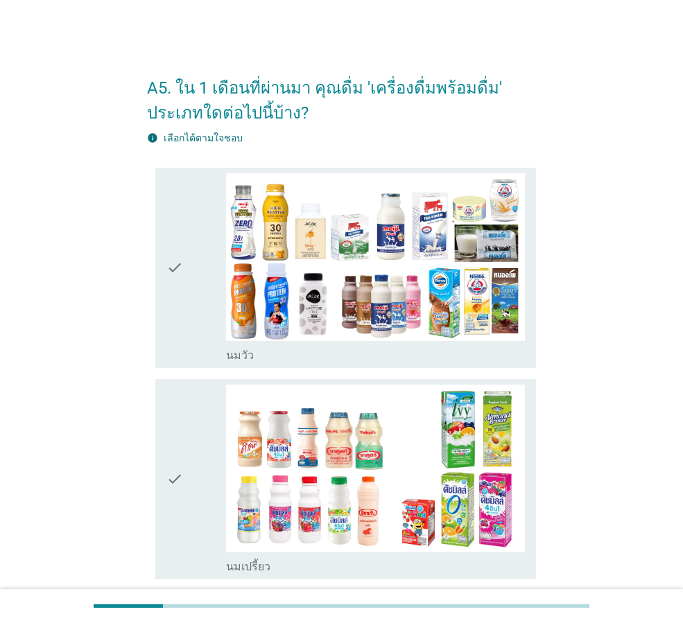
click at [171, 420] on icon "check" at bounding box center [174, 479] width 17 height 189
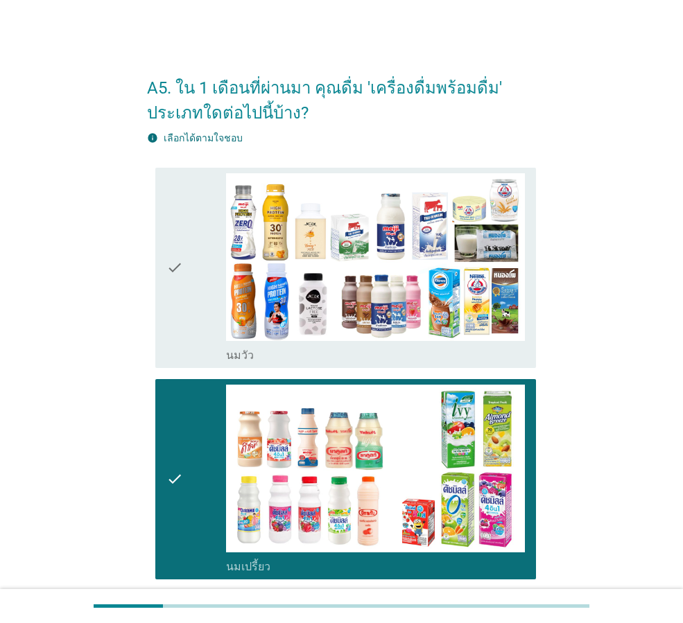
click at [182, 301] on icon "check" at bounding box center [174, 267] width 17 height 189
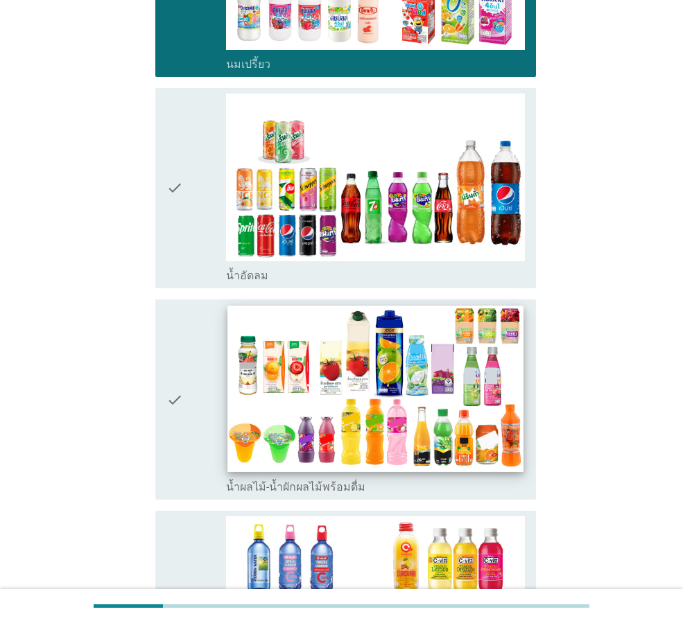
scroll to position [508, 0]
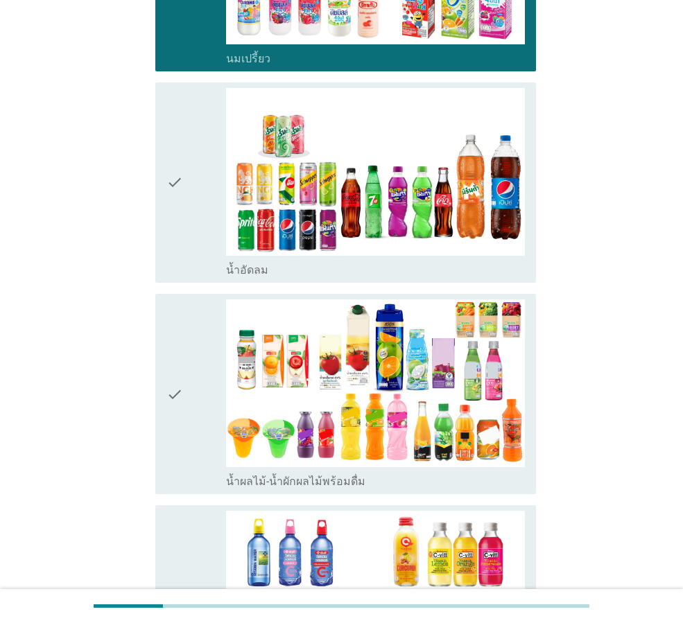
click at [184, 245] on div "check" at bounding box center [196, 182] width 60 height 189
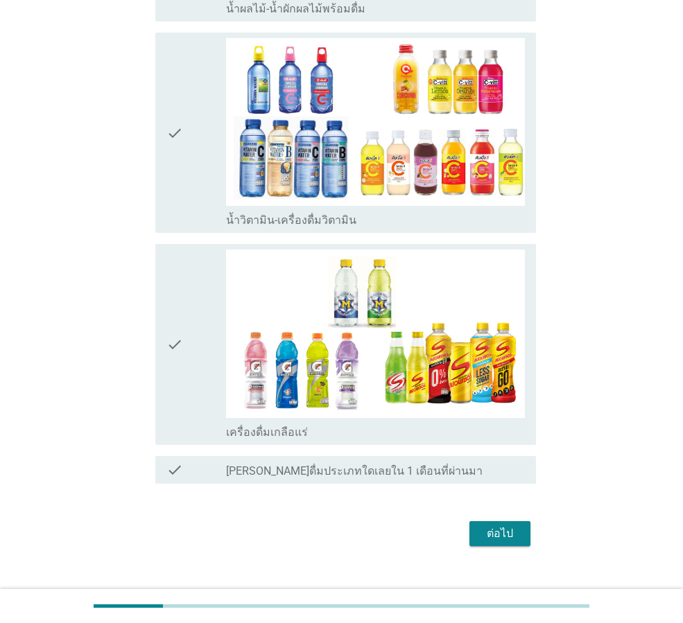
scroll to position [1003, 0]
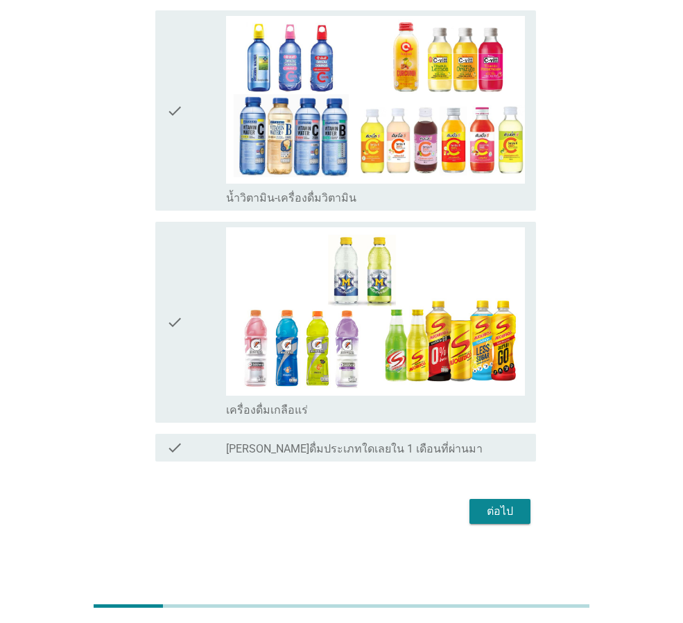
click at [497, 514] on div "ต่อไป" at bounding box center [500, 511] width 39 height 17
